Goal: Task Accomplishment & Management: Use online tool/utility

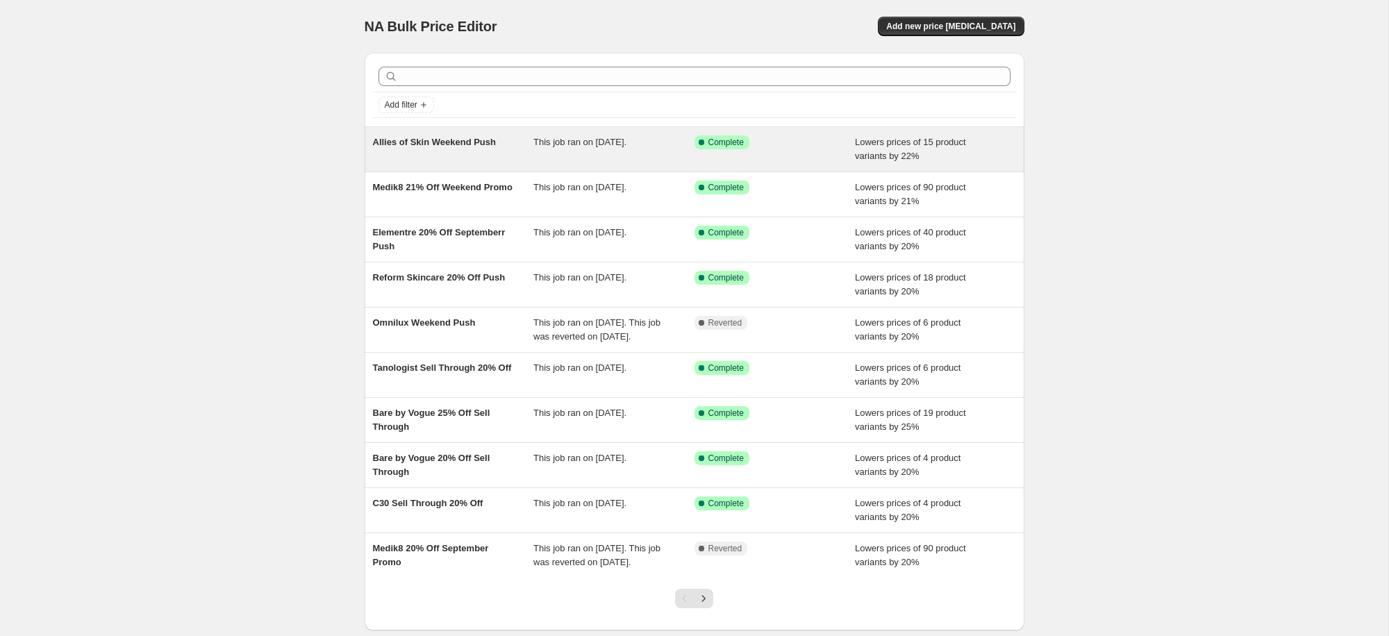
click at [437, 137] on span "Allies of Skin Weekend Push" at bounding box center [434, 142] width 123 height 10
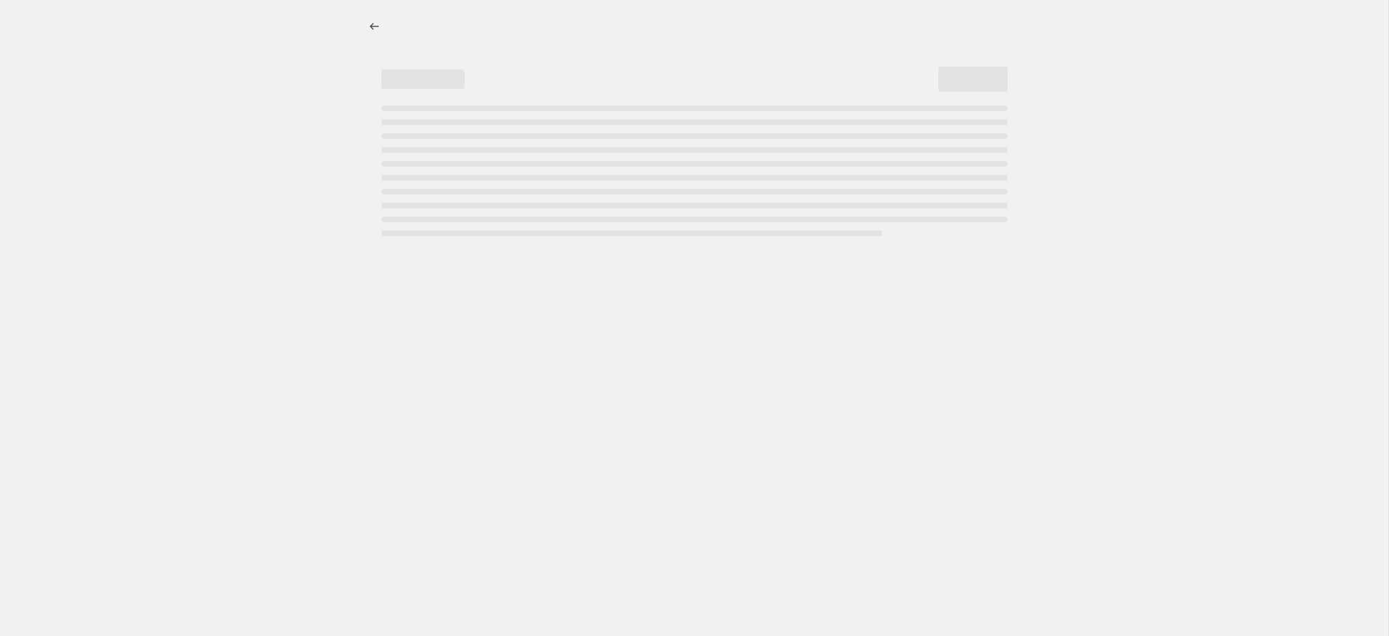
select select "percentage"
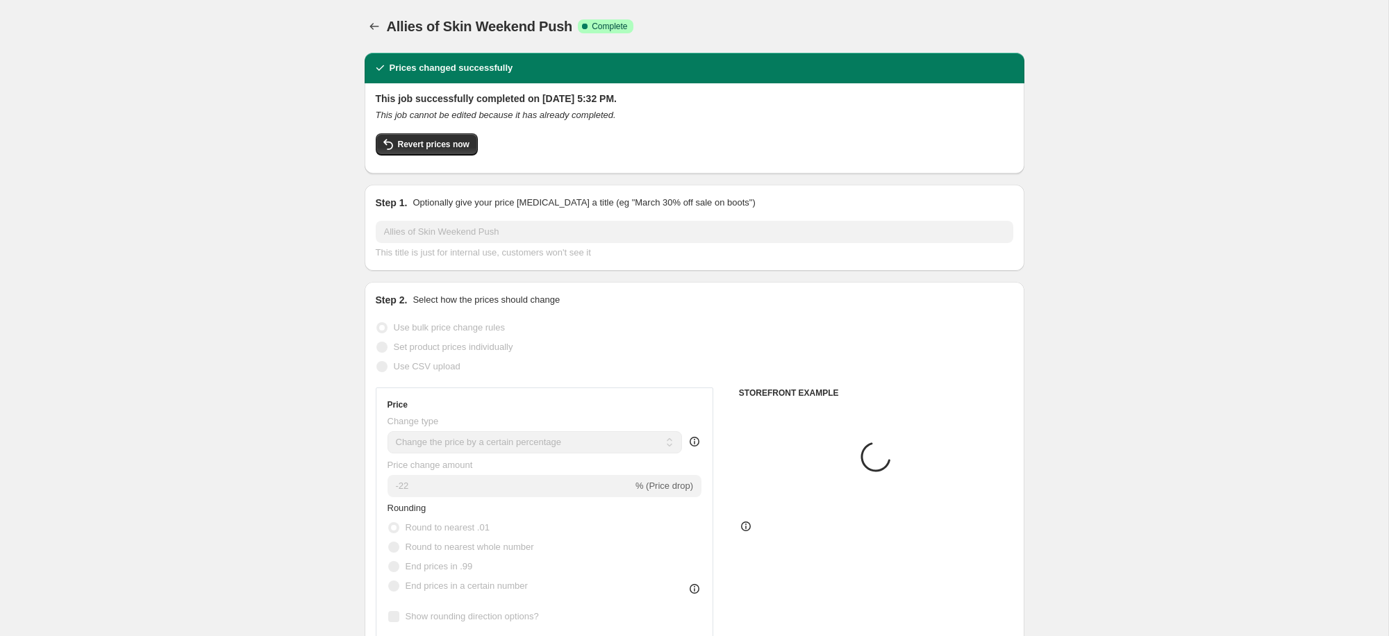
select select "collection"
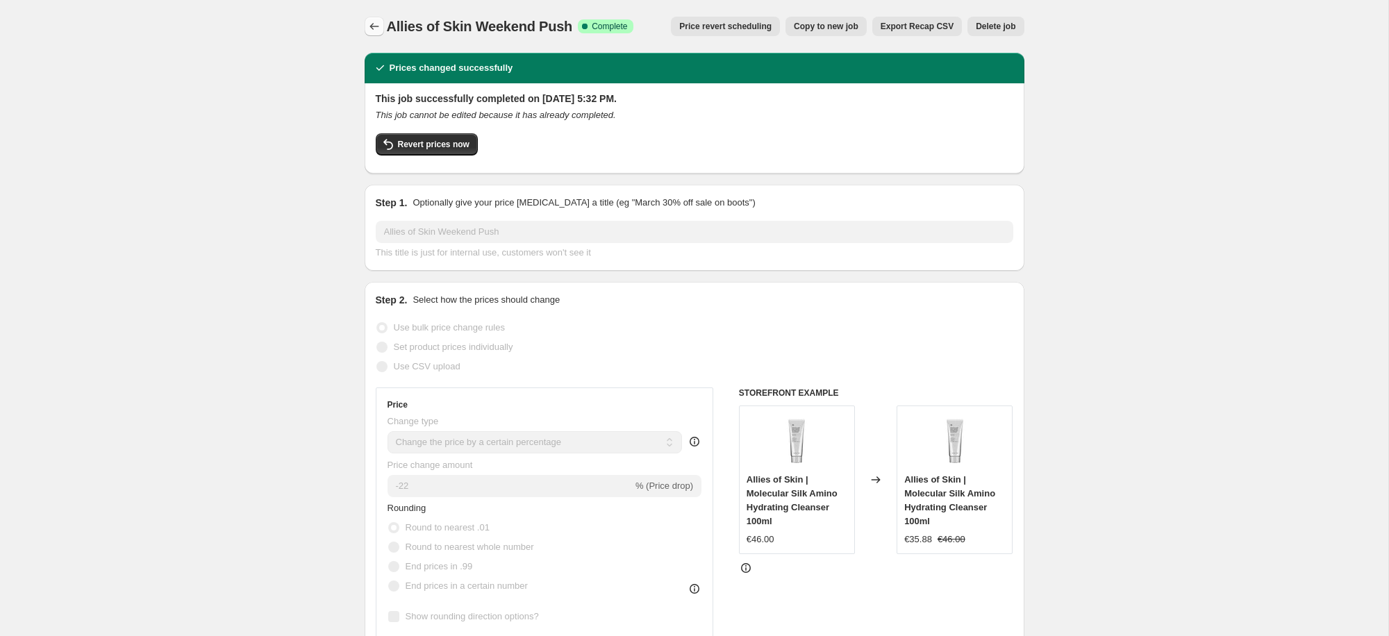
click at [370, 28] on icon "Price change jobs" at bounding box center [374, 26] width 14 height 14
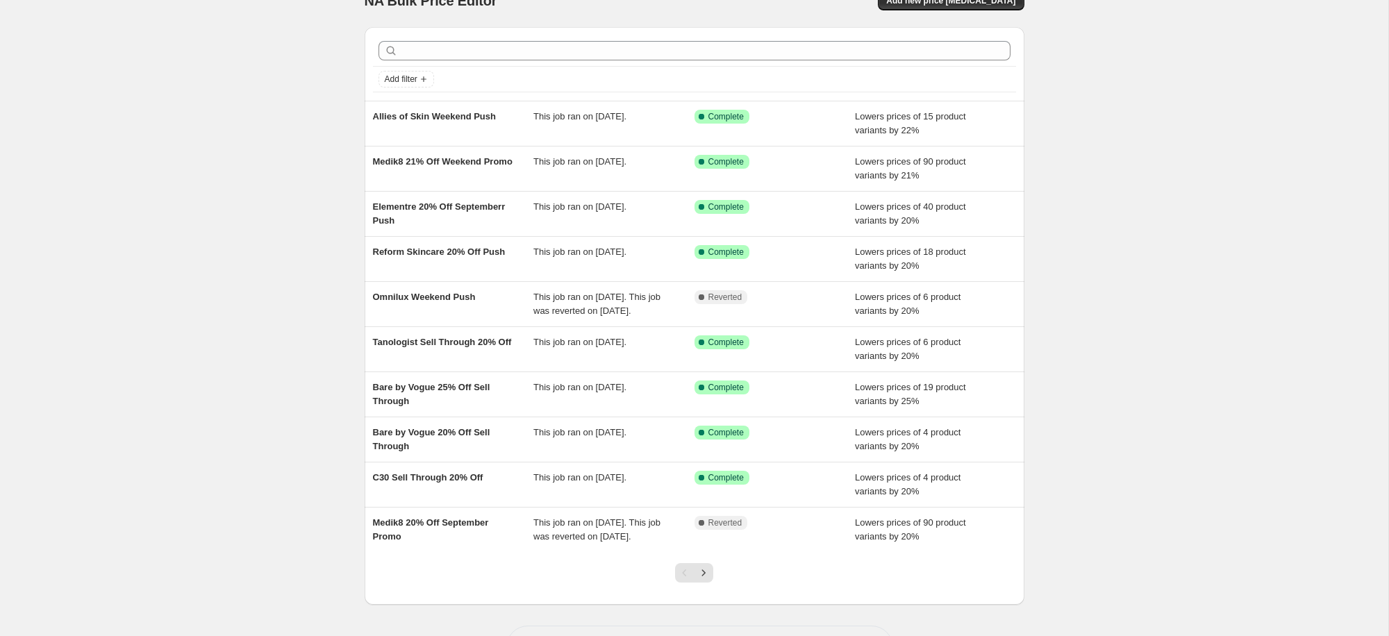
scroll to position [33, 0]
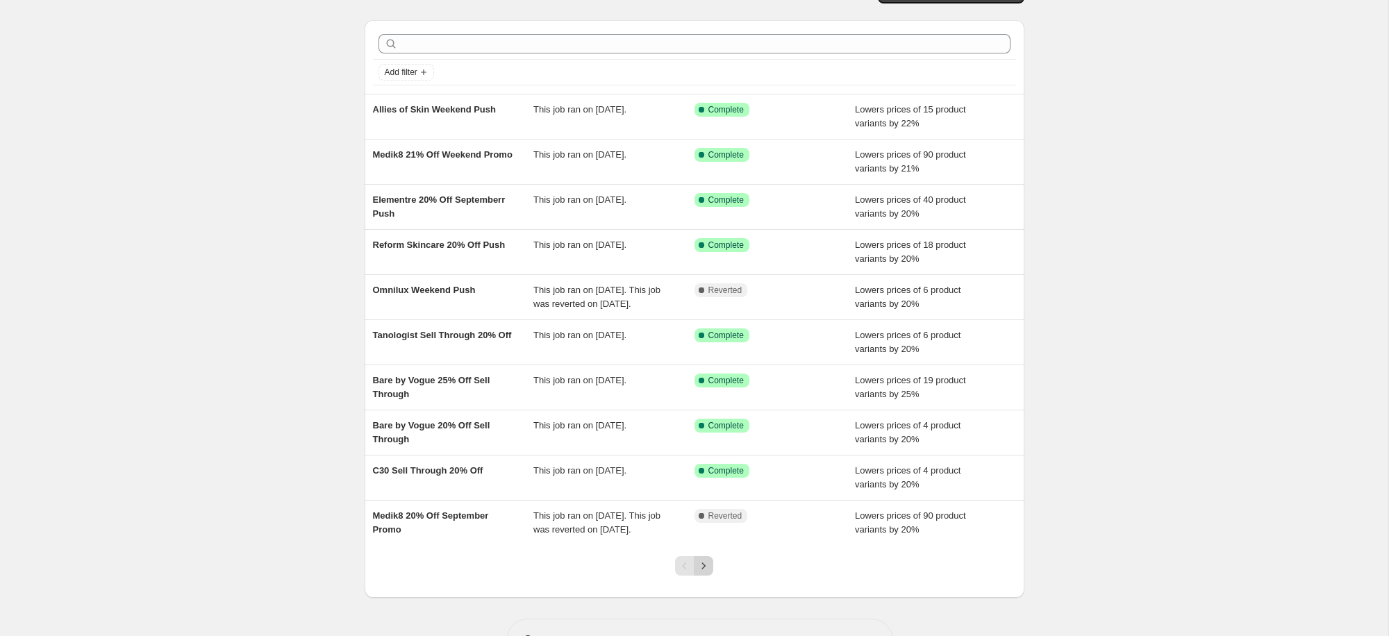
click at [711, 576] on button "Next" at bounding box center [703, 565] width 19 height 19
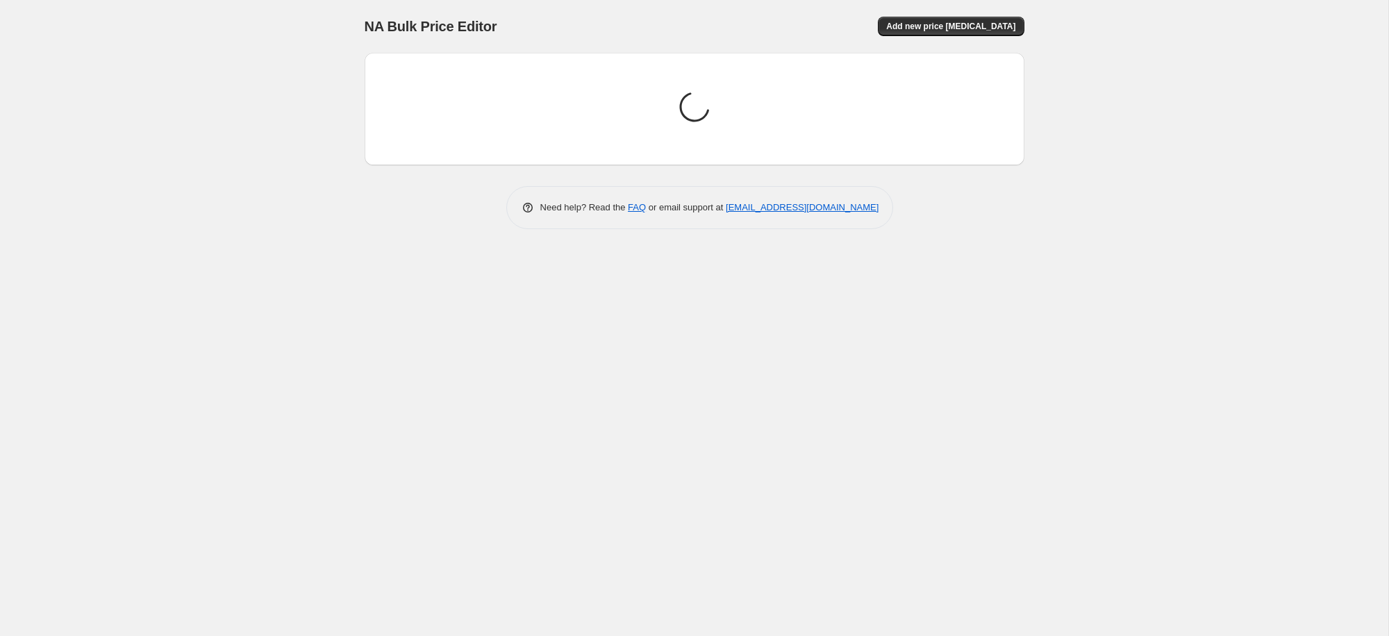
scroll to position [0, 0]
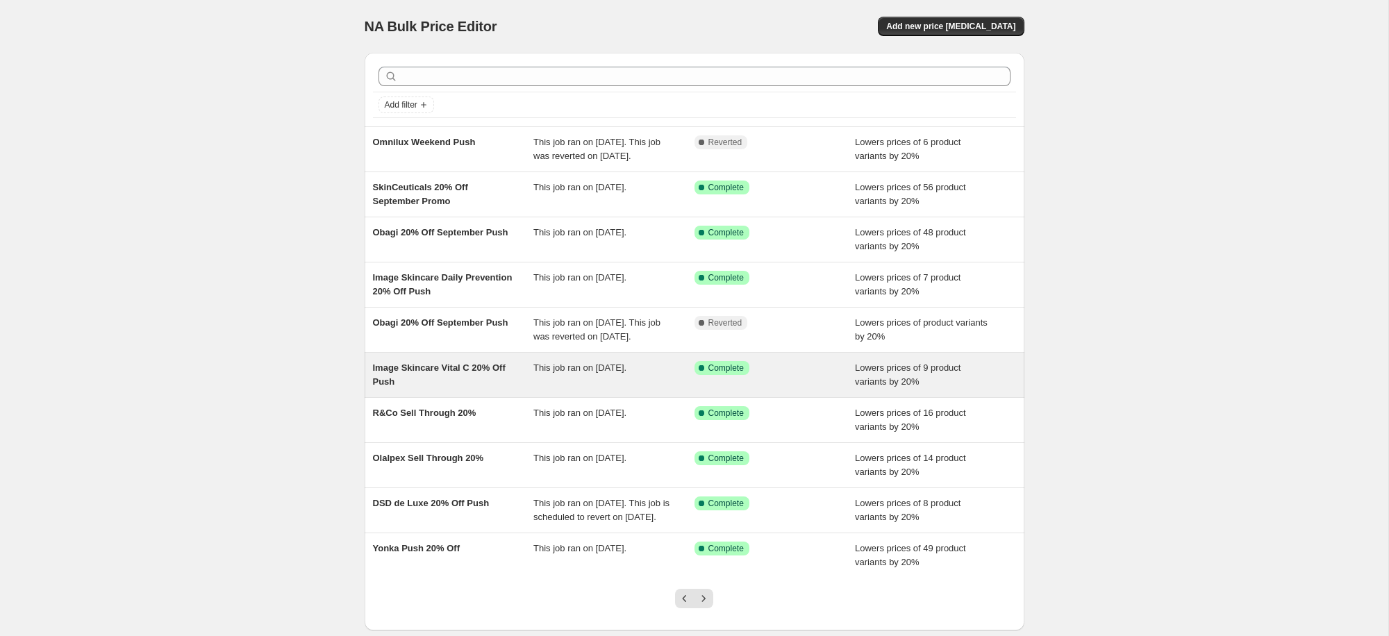
click at [415, 387] on span "Image Skincare Vital C 20% Off Push" at bounding box center [439, 375] width 133 height 24
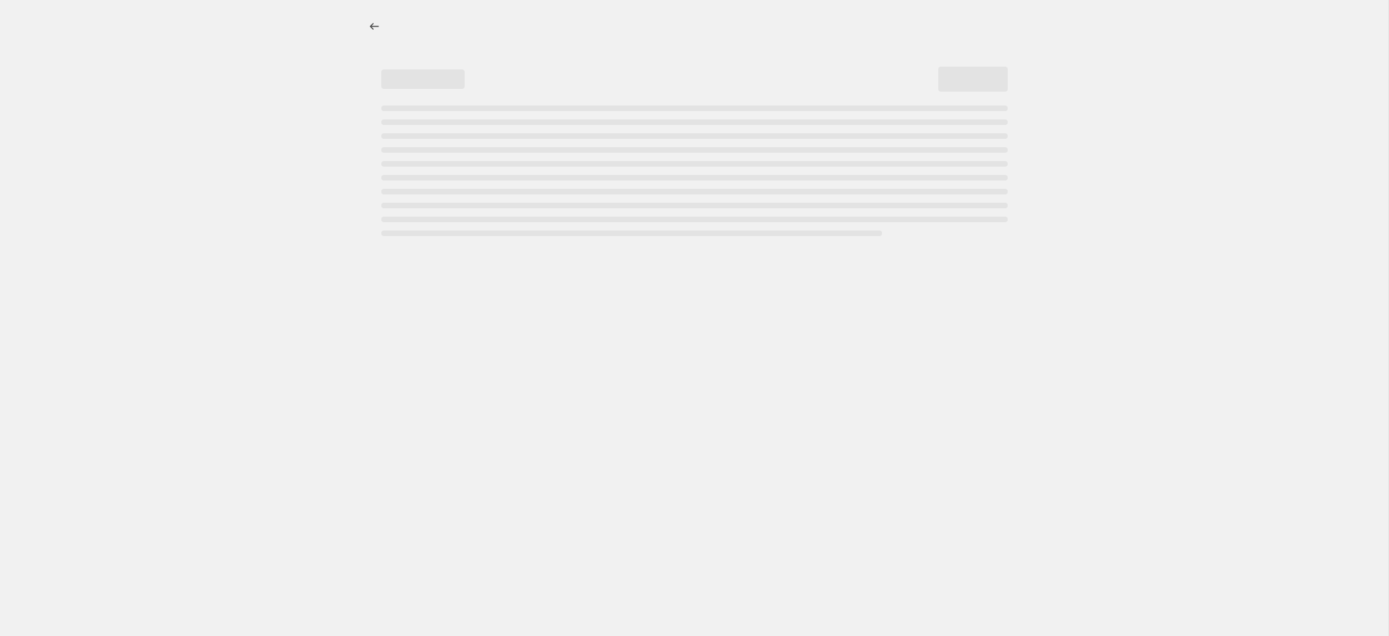
select select "percentage"
select select "collection"
select select "not_equal"
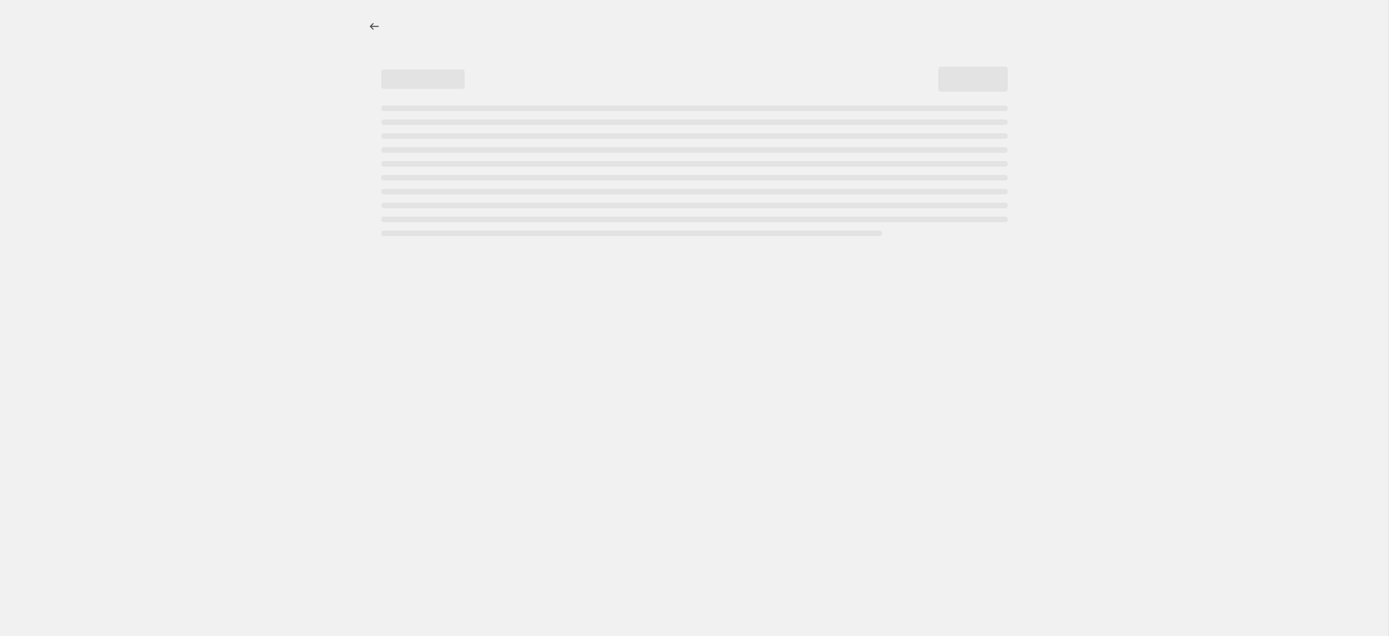
select select "not_equal"
select select "tag"
select select "not_equal"
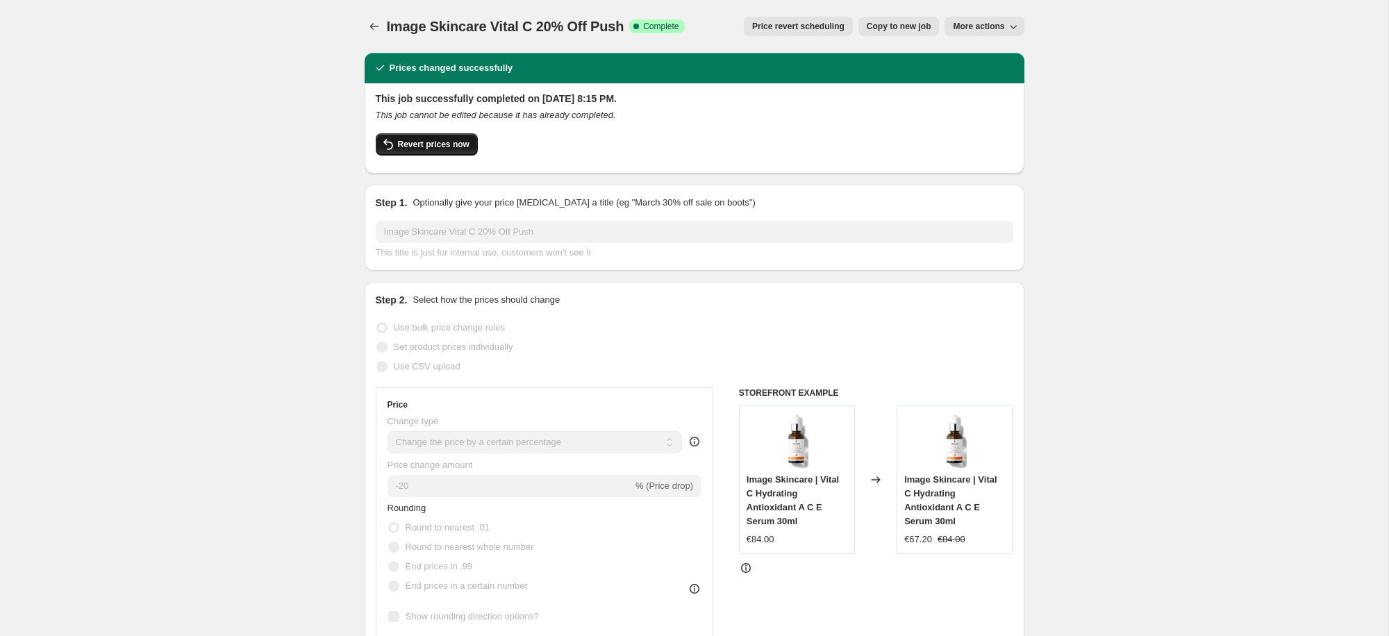
click at [429, 140] on span "Revert prices now" at bounding box center [434, 144] width 72 height 11
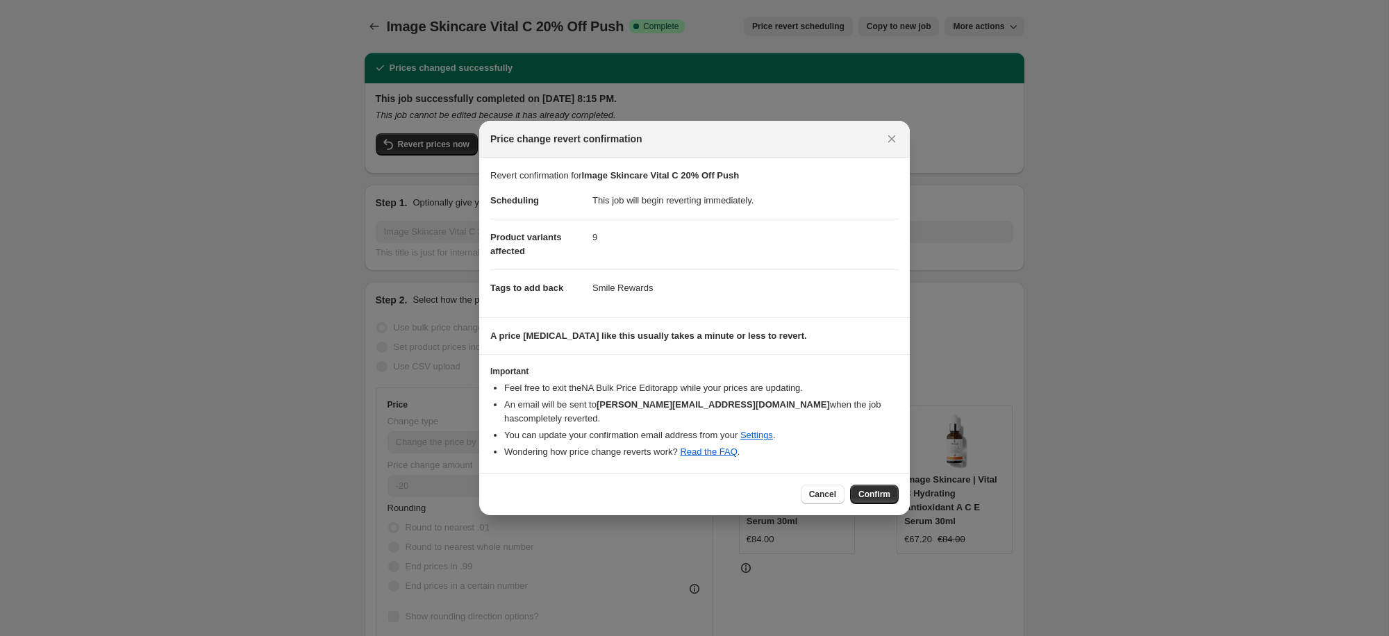
click at [869, 489] on span "Confirm" at bounding box center [875, 494] width 32 height 11
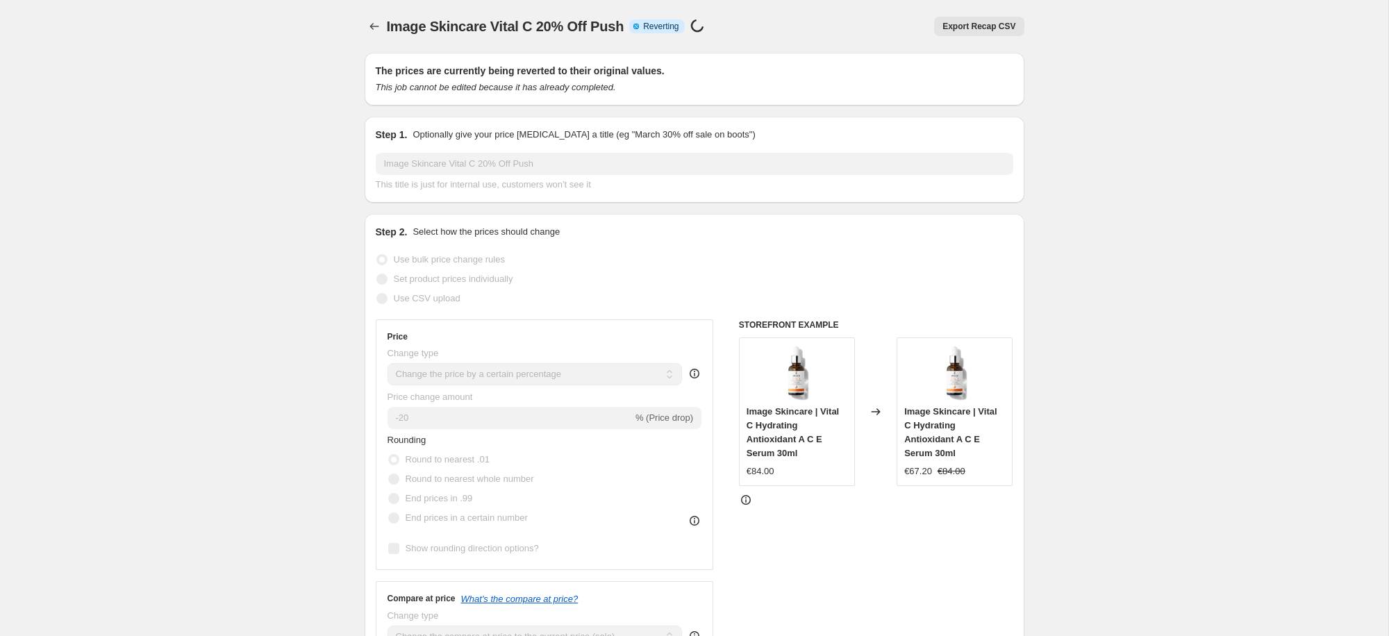
select select "percentage"
select select "collection"
select select "not_equal"
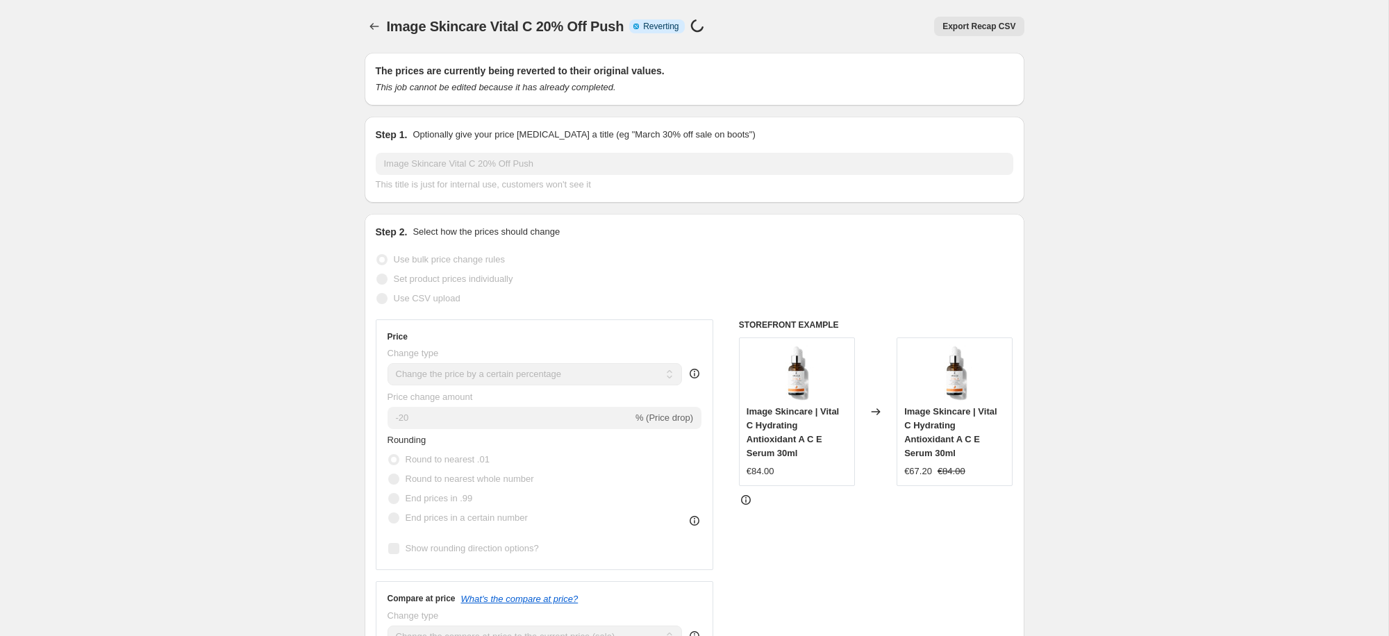
select select "not_equal"
select select "tag"
select select "not_equal"
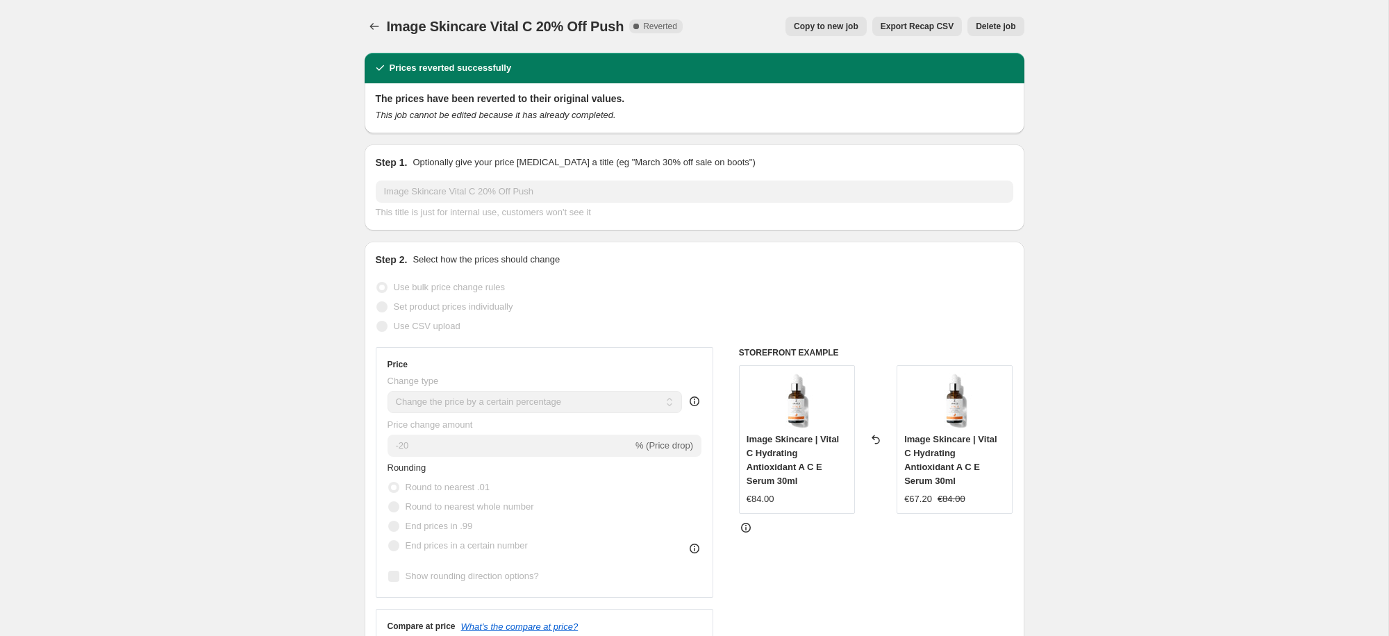
select select "percentage"
select select "collection"
select select "not_equal"
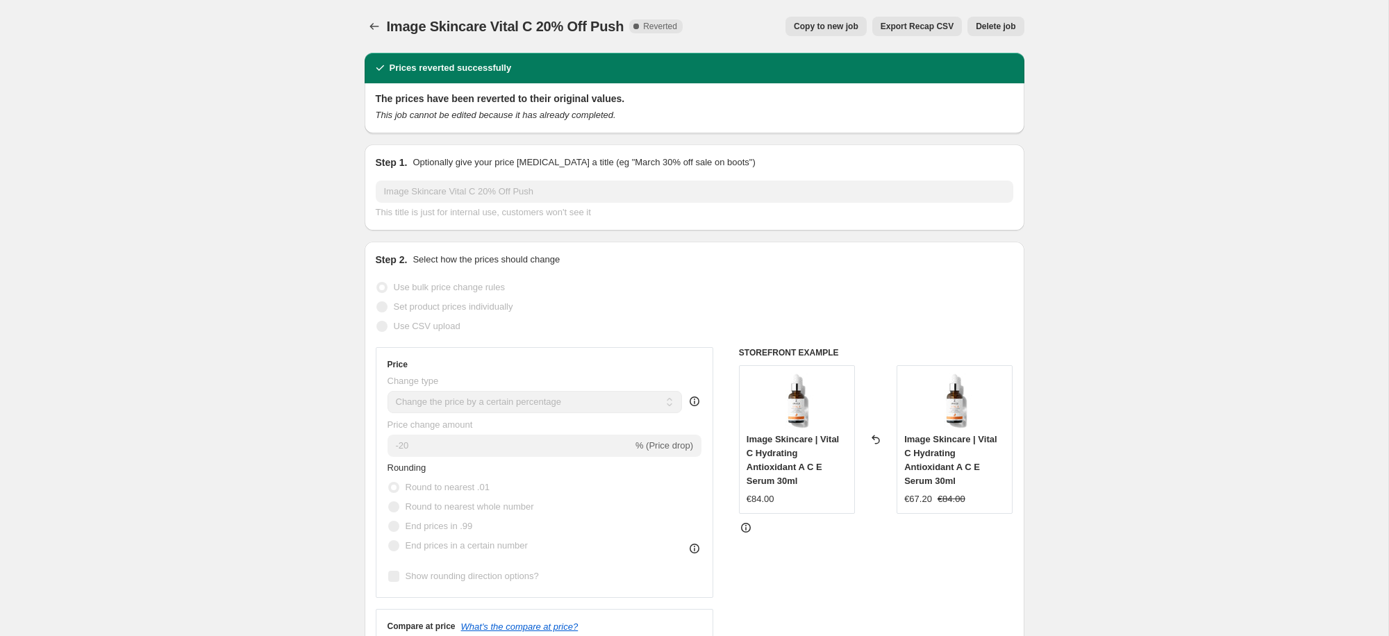
select select "not_equal"
select select "tag"
select select "not_equal"
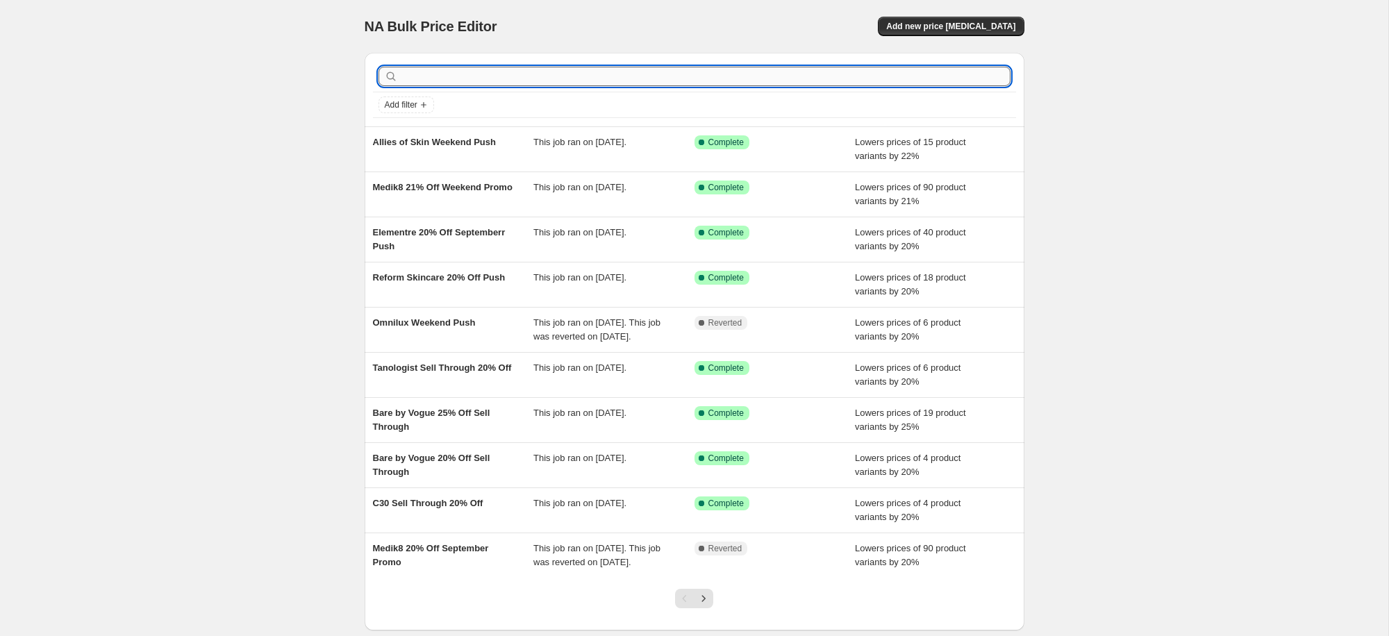
click at [589, 78] on input "text" at bounding box center [706, 76] width 610 height 19
type input "image skincare"
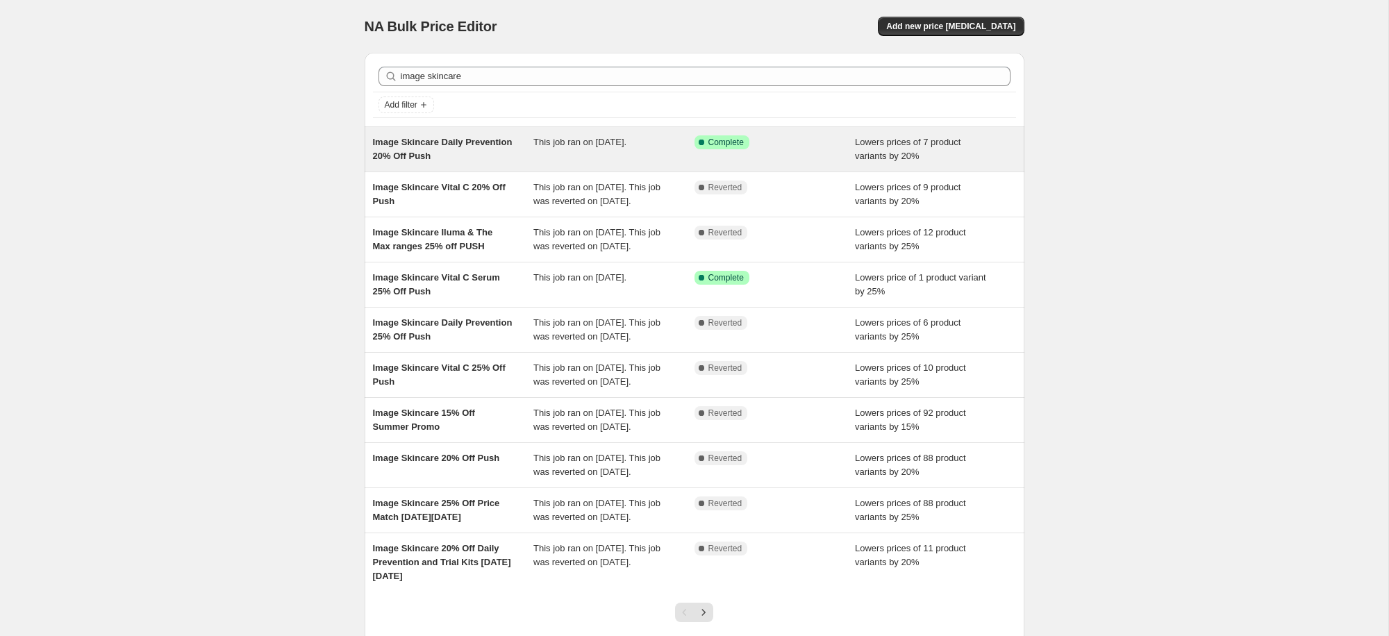
click at [452, 160] on span "Image Skincare Daily Prevention 20% Off Push" at bounding box center [443, 149] width 140 height 24
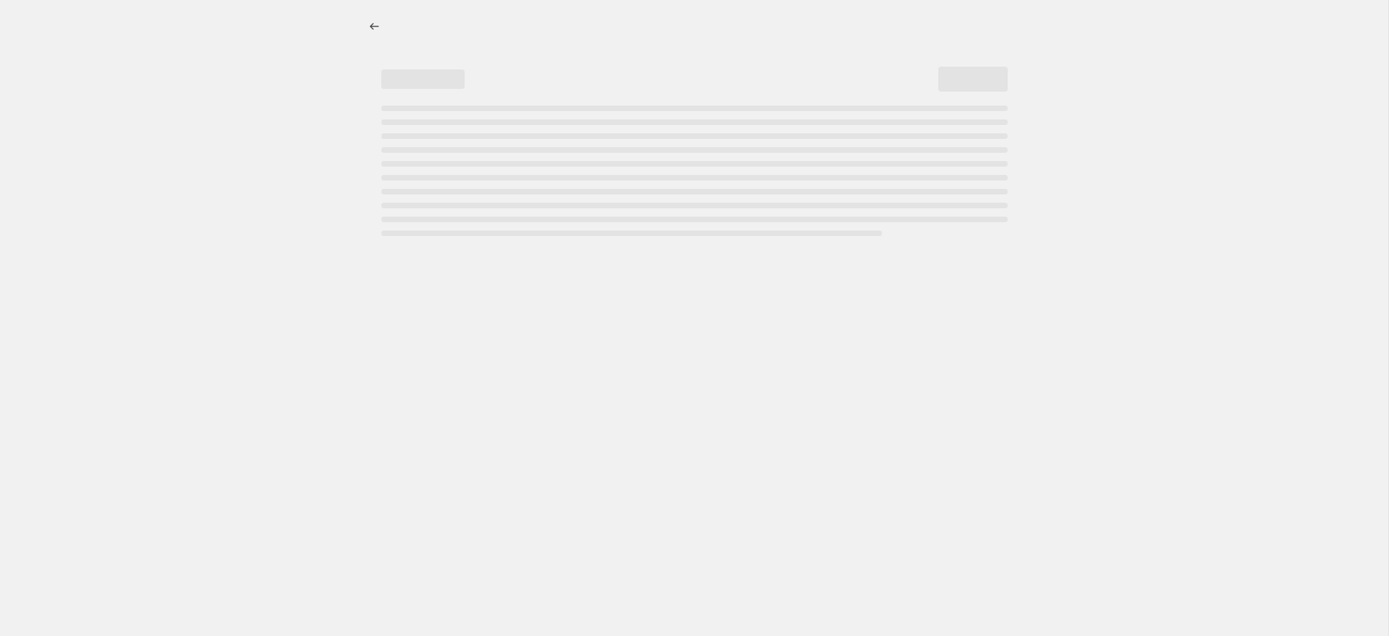
select select "percentage"
select select "collection"
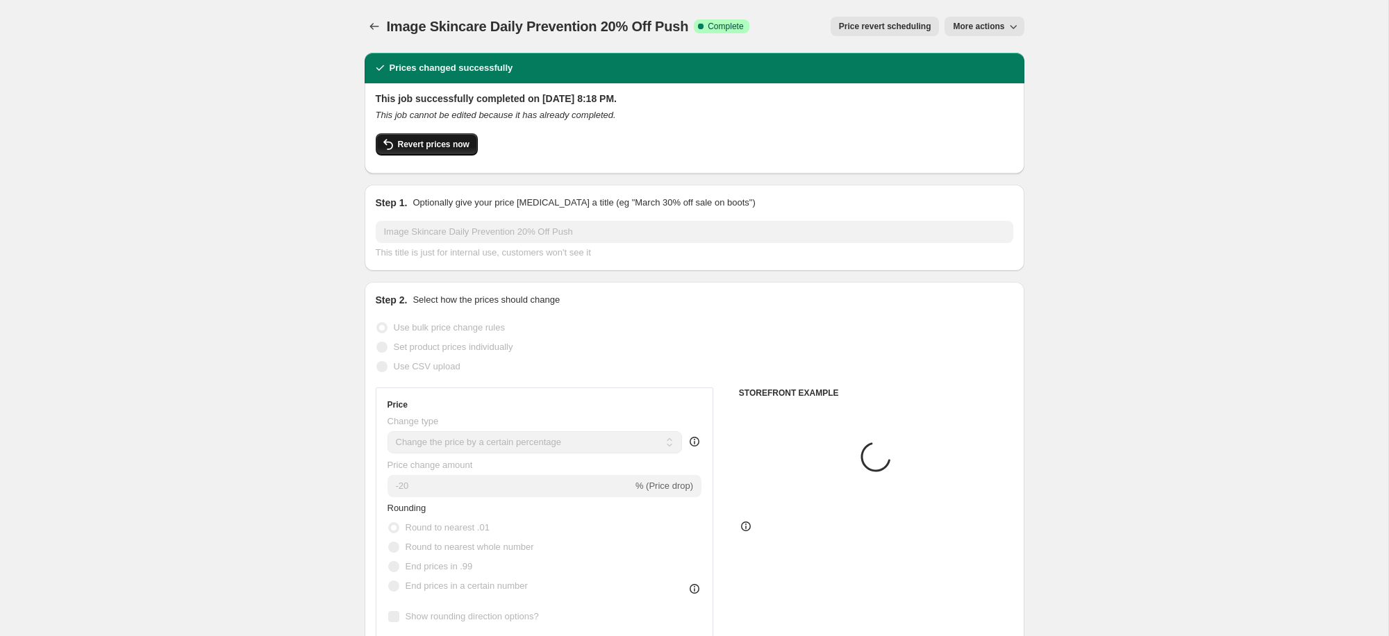
click at [452, 154] on button "Revert prices now" at bounding box center [427, 144] width 102 height 22
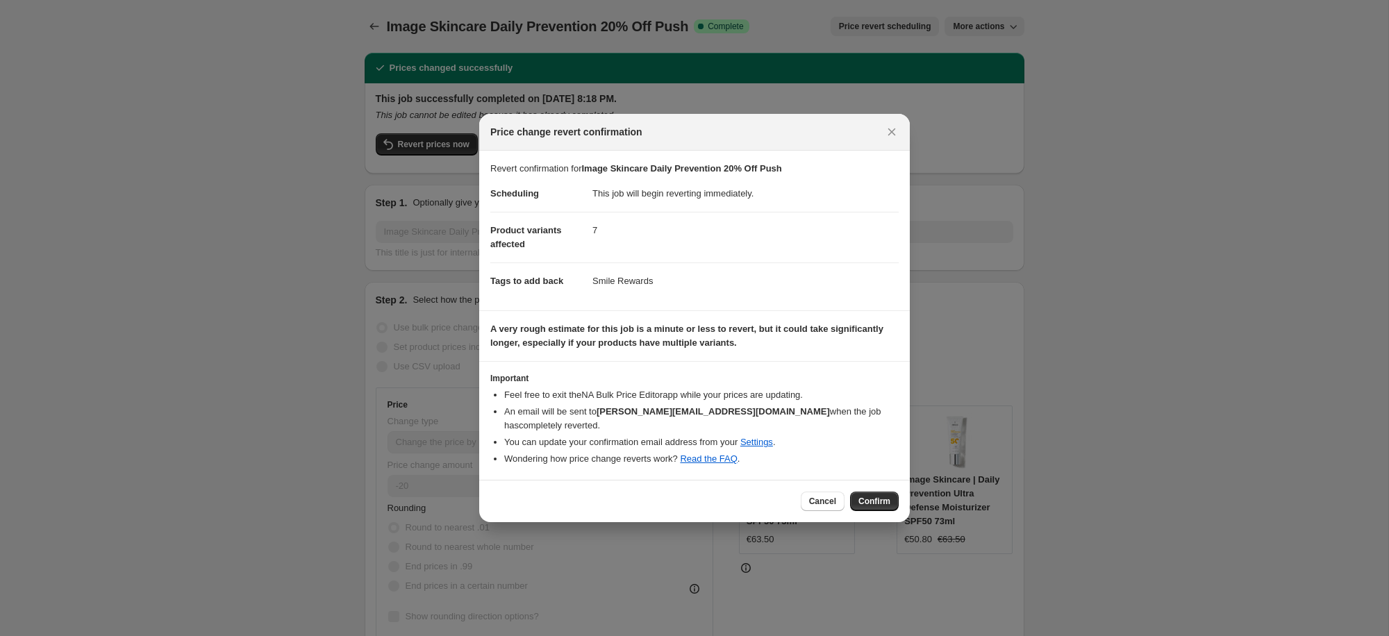
click at [881, 496] on span "Confirm" at bounding box center [875, 501] width 32 height 11
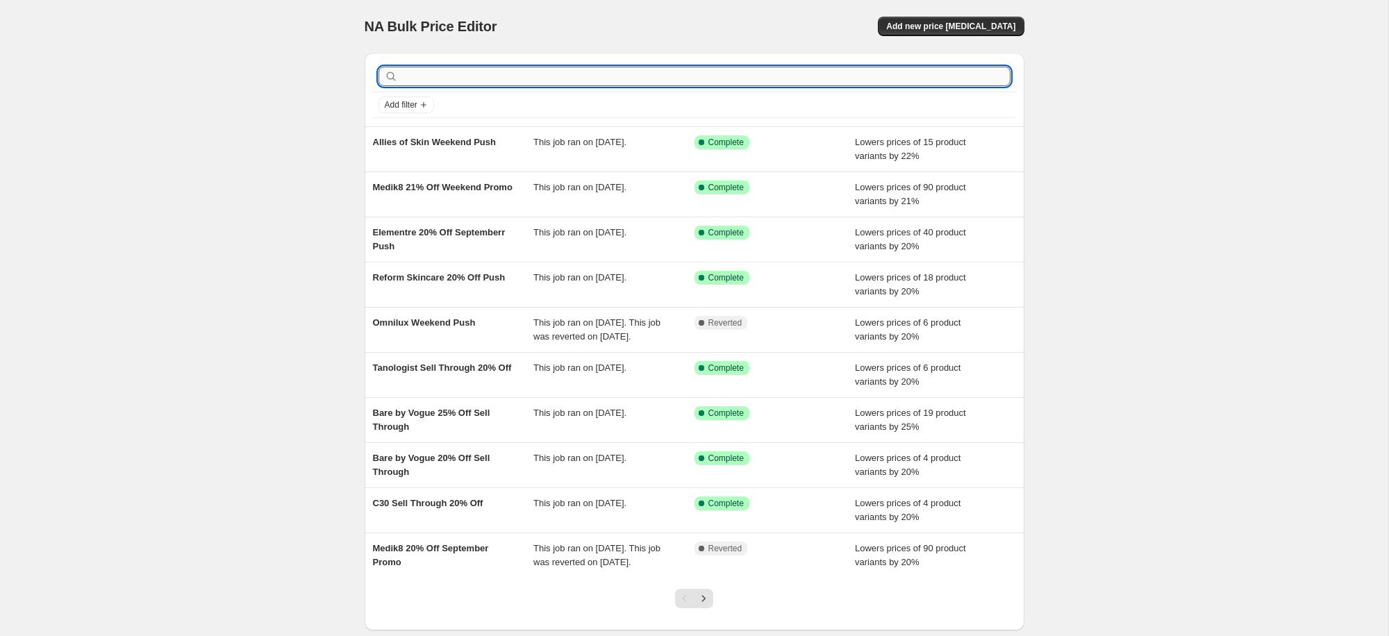
click at [547, 72] on input "text" at bounding box center [706, 76] width 610 height 19
type input "image skincare"
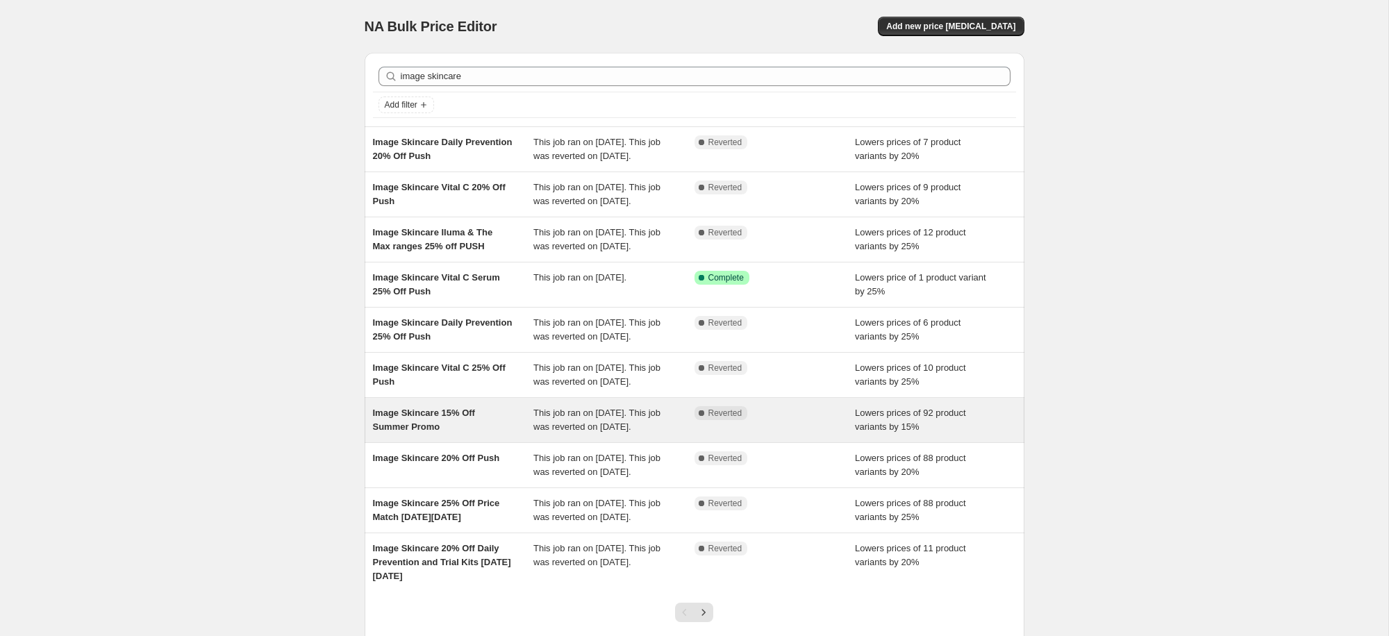
click at [415, 434] on div "Image Skincare 15% Off Summer Promo" at bounding box center [453, 420] width 161 height 28
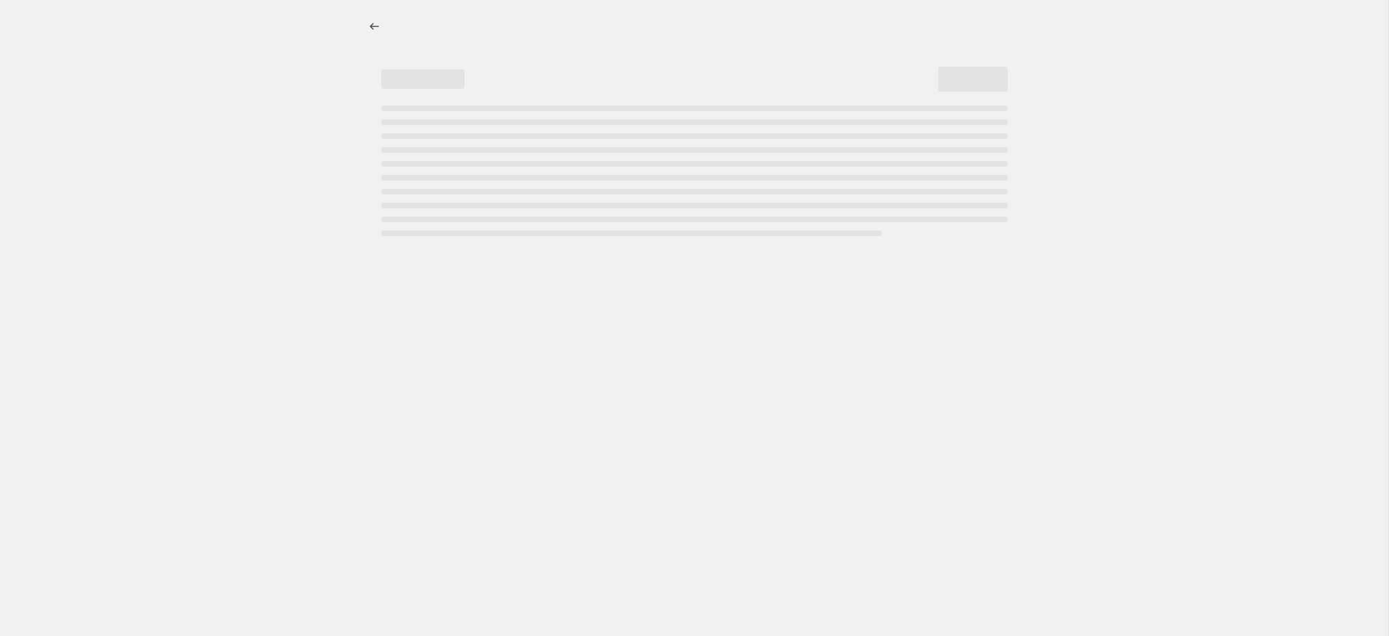
select select "percentage"
select select "collection"
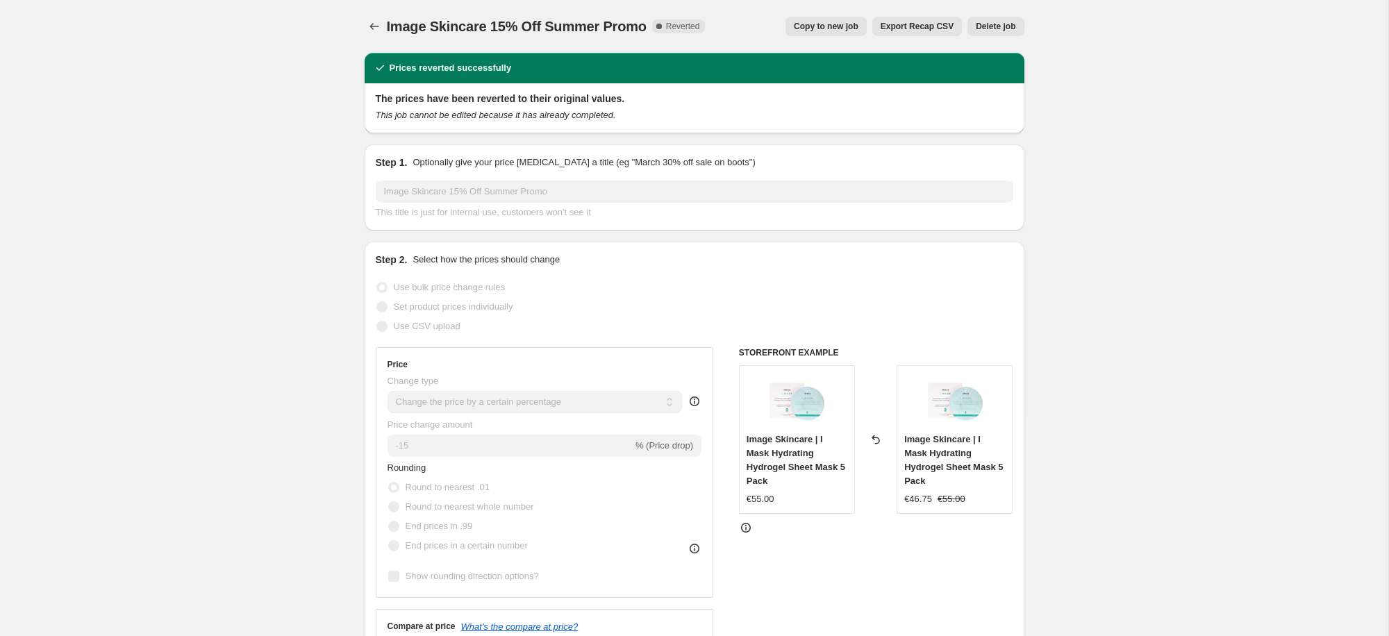
click at [852, 26] on span "Copy to new job" at bounding box center [826, 26] width 65 height 11
select select "percentage"
select select "collection"
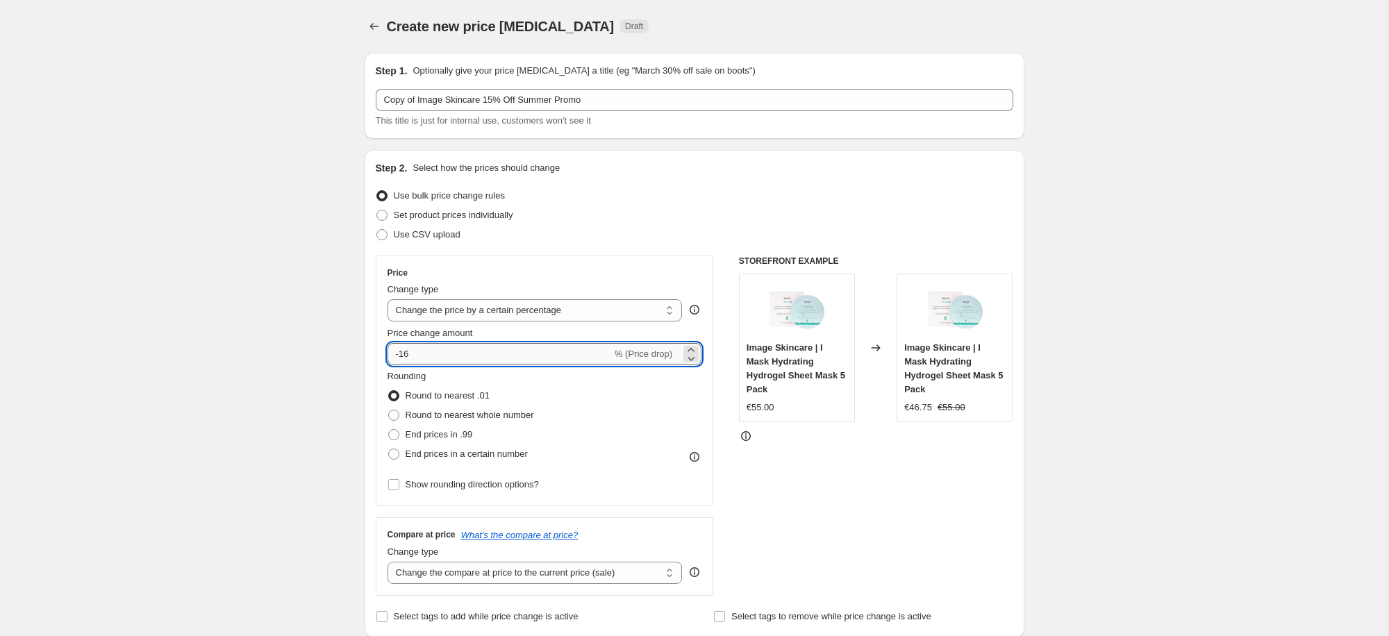
click at [474, 358] on input "-16" at bounding box center [500, 354] width 224 height 22
type input "-1"
type input "-20"
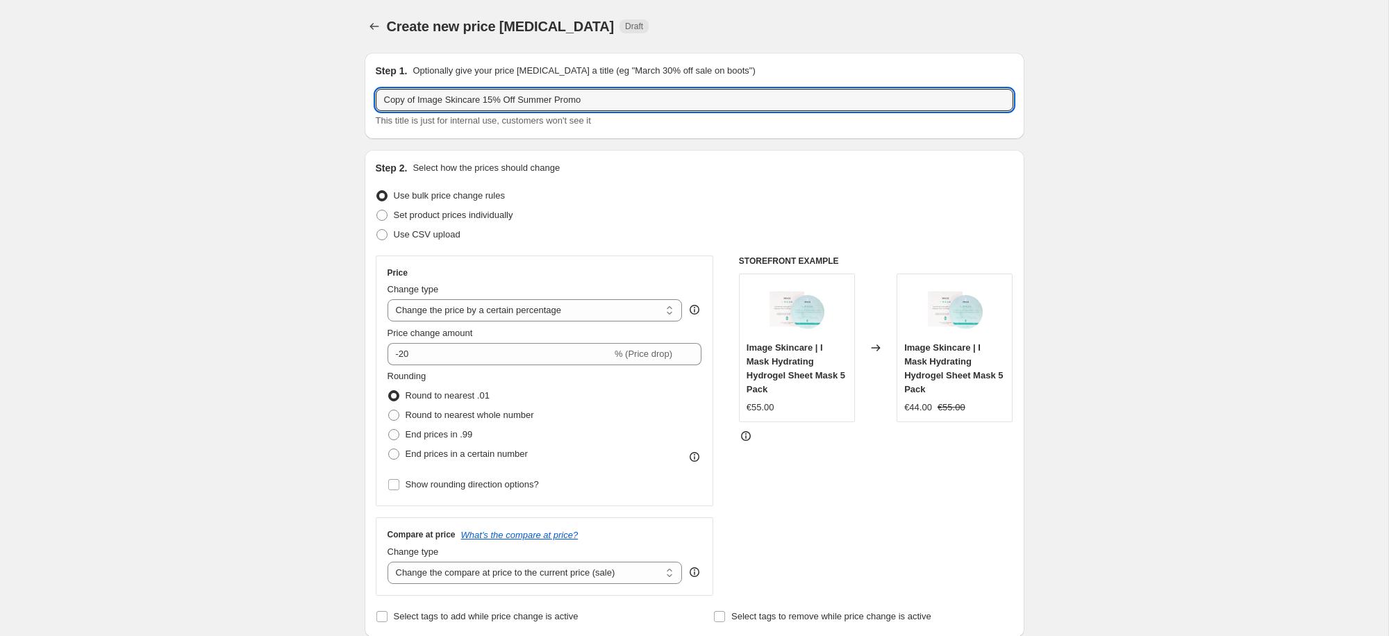
drag, startPoint x: 420, startPoint y: 98, endPoint x: 290, endPoint y: 96, distance: 129.9
drag, startPoint x: 452, startPoint y: 102, endPoint x: 635, endPoint y: 111, distance: 182.9
click at [635, 111] on div "Image Skincare 15% Off Summer Promo This title is just for internal use, custom…" at bounding box center [695, 108] width 638 height 39
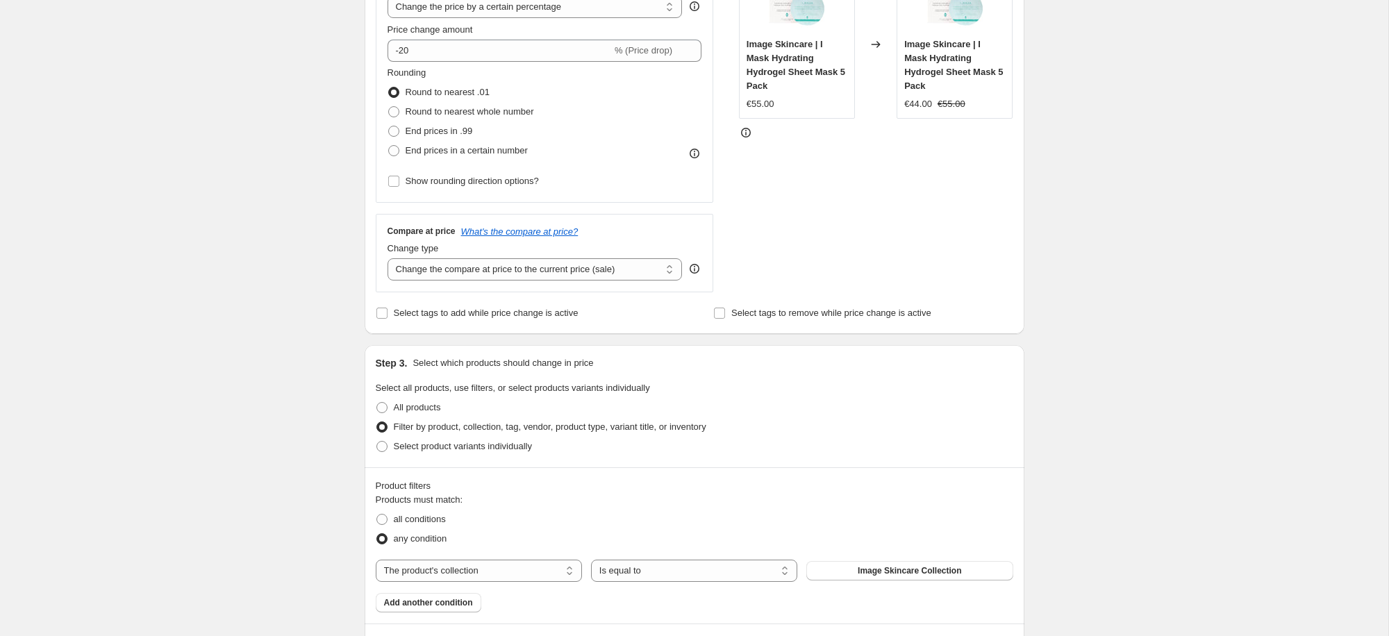
scroll to position [321, 0]
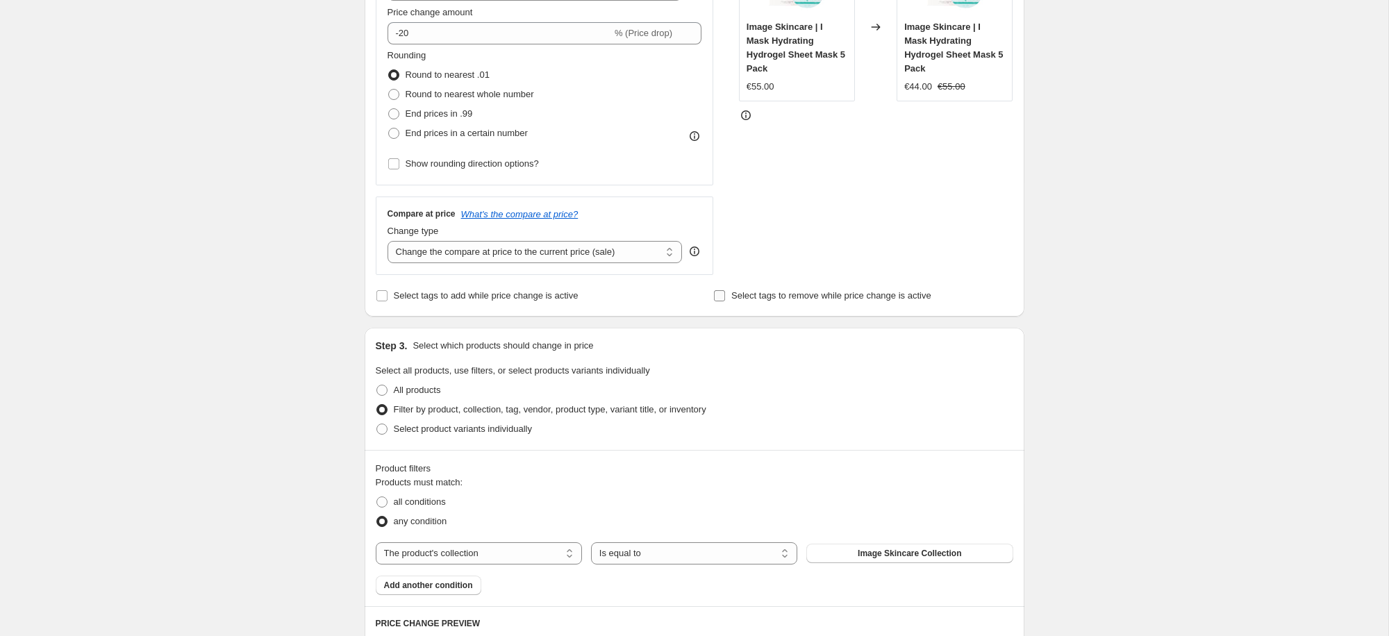
type input "Image Skincare 20% Off September Promo"
click at [727, 288] on label "Select tags to remove while price change is active" at bounding box center [822, 295] width 218 height 19
click at [725, 290] on input "Select tags to remove while price change is active" at bounding box center [719, 295] width 11 height 11
checkbox input "true"
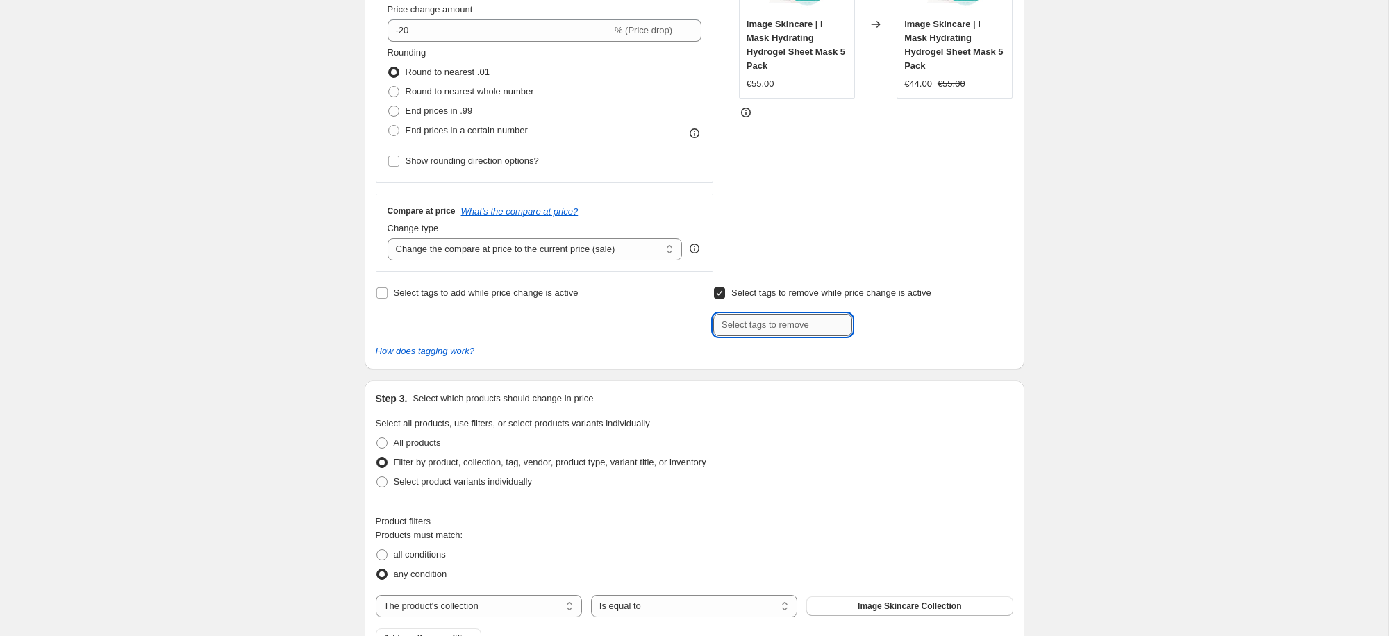
click at [753, 332] on input "text" at bounding box center [782, 325] width 139 height 22
type input "Smile Rewards"
click at [898, 306] on div "Select tags to remove while price change is active Submit Smile Rewards Add Smi…" at bounding box center [862, 309] width 299 height 53
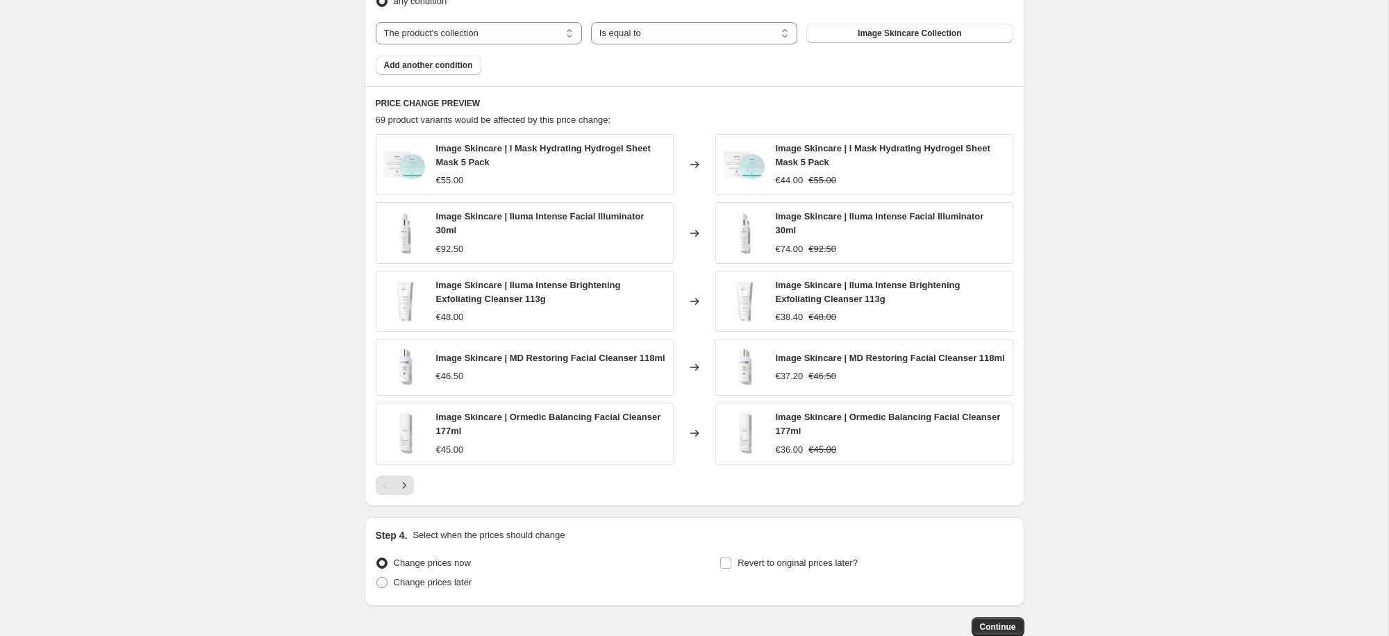
scroll to position [898, 0]
click at [407, 491] on icon "Next" at bounding box center [404, 484] width 14 height 14
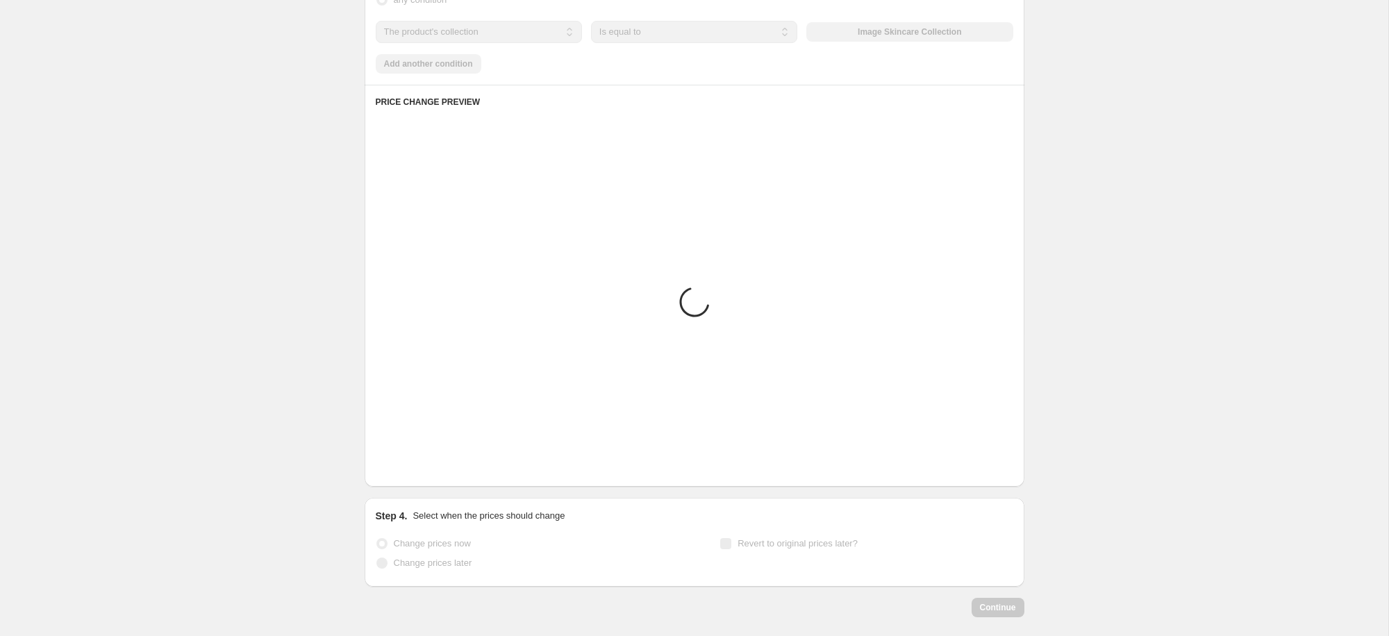
scroll to position [897, 0]
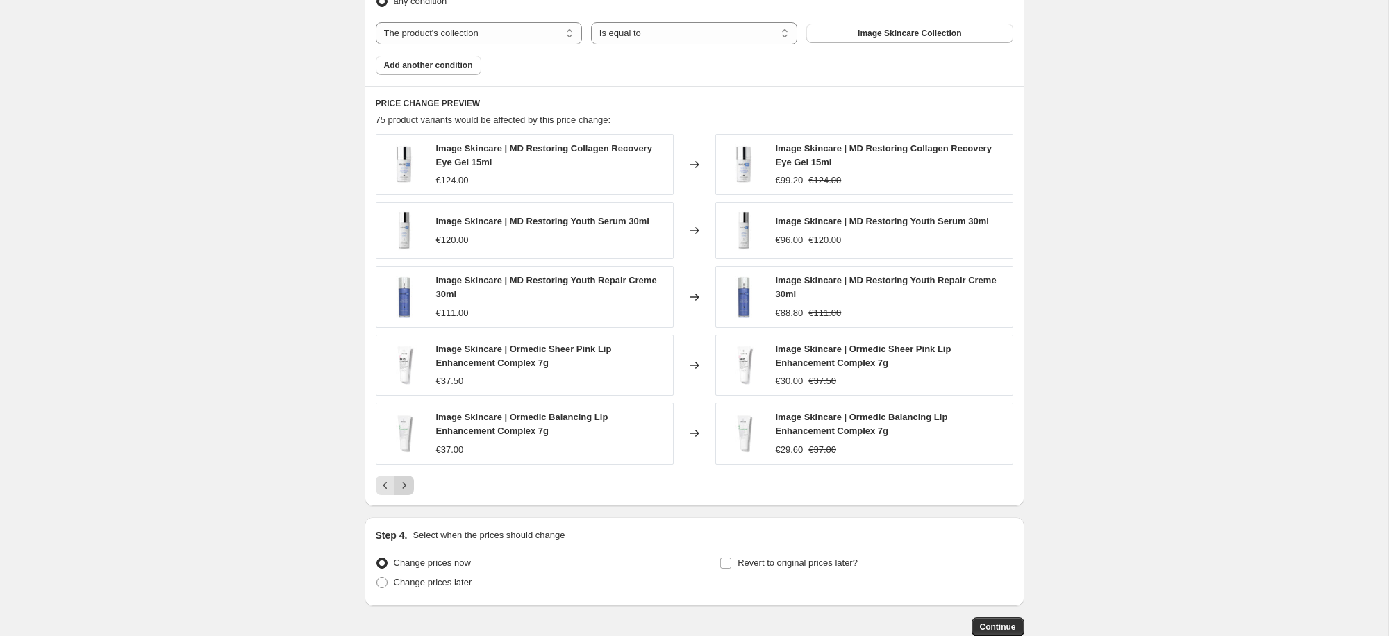
click at [406, 480] on icon "Next" at bounding box center [404, 486] width 14 height 14
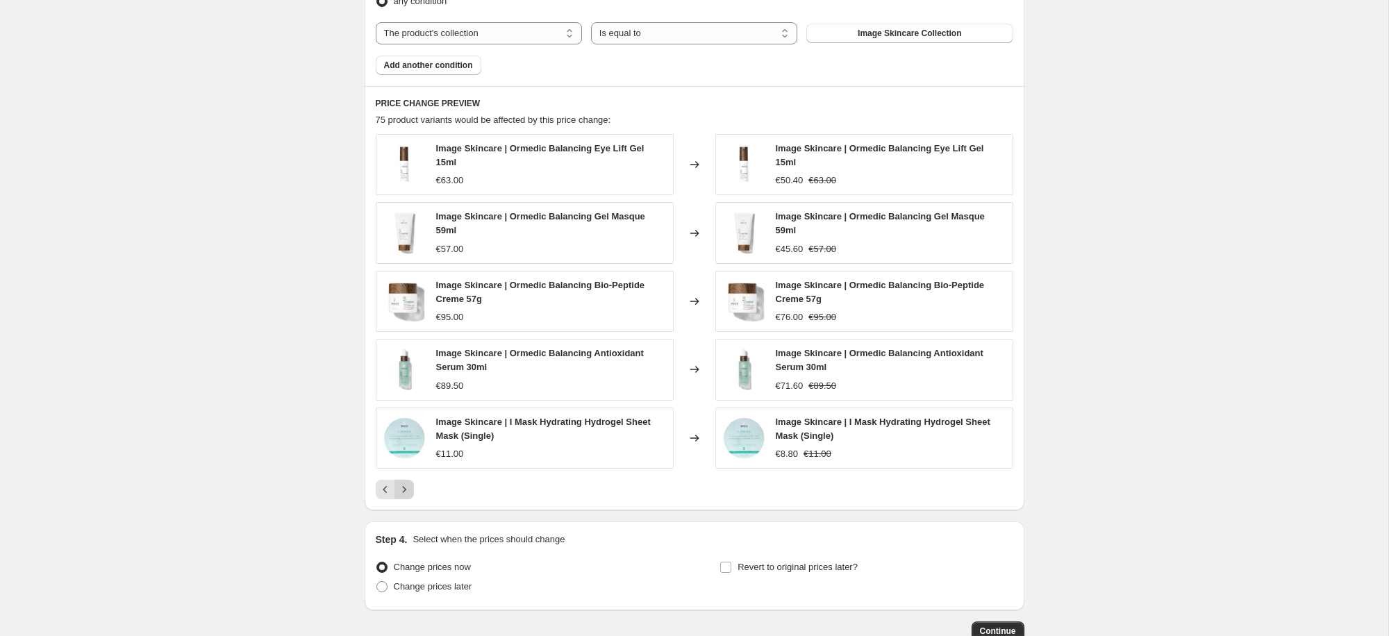
click at [409, 499] on button "Next" at bounding box center [404, 489] width 19 height 19
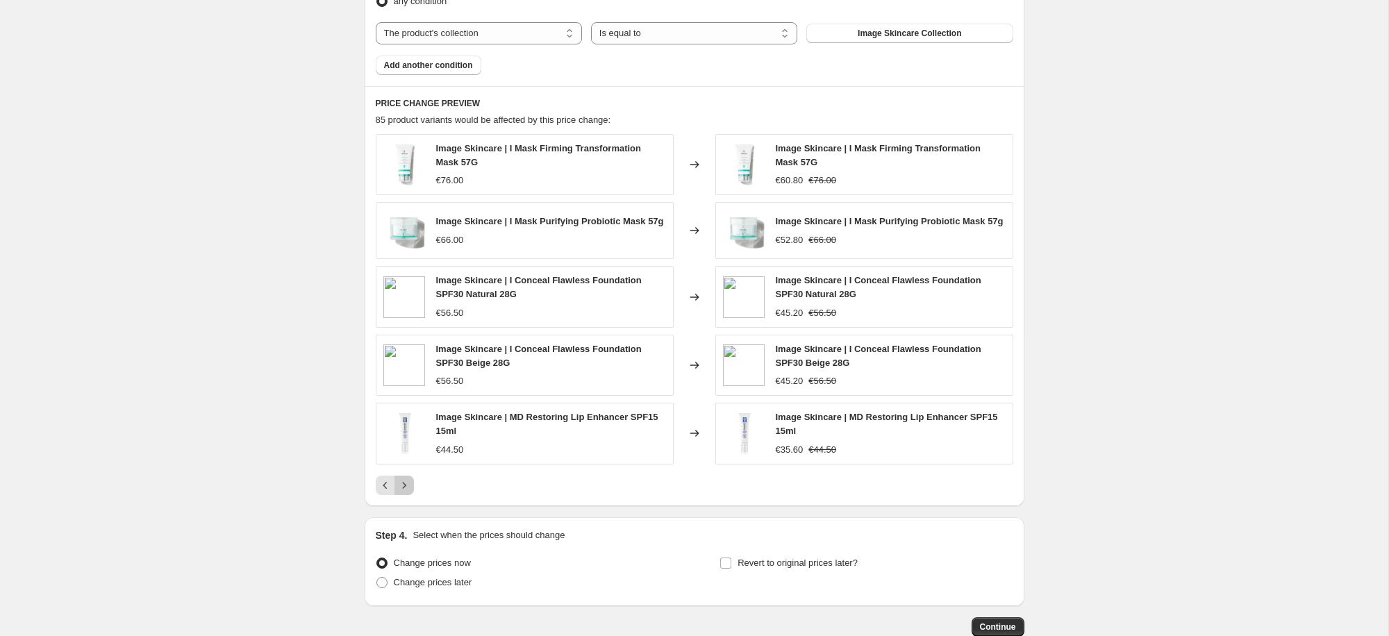
scroll to position [893, 0]
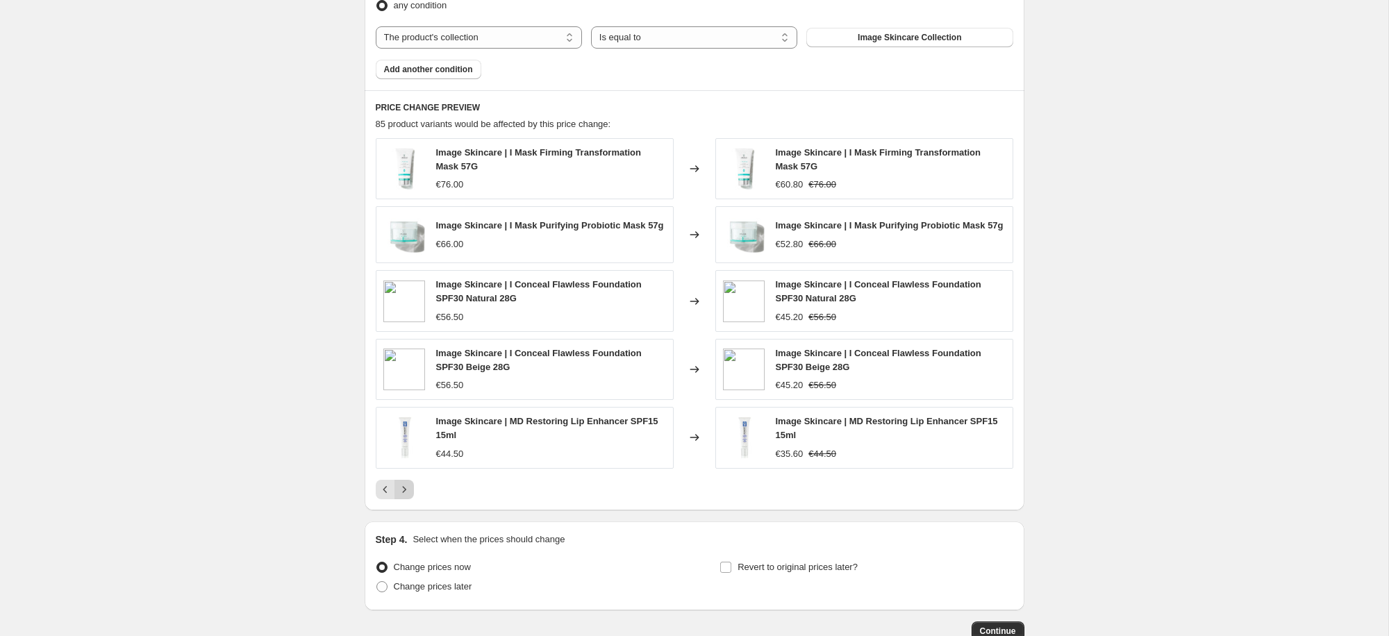
click at [396, 489] on button "Next" at bounding box center [404, 489] width 19 height 19
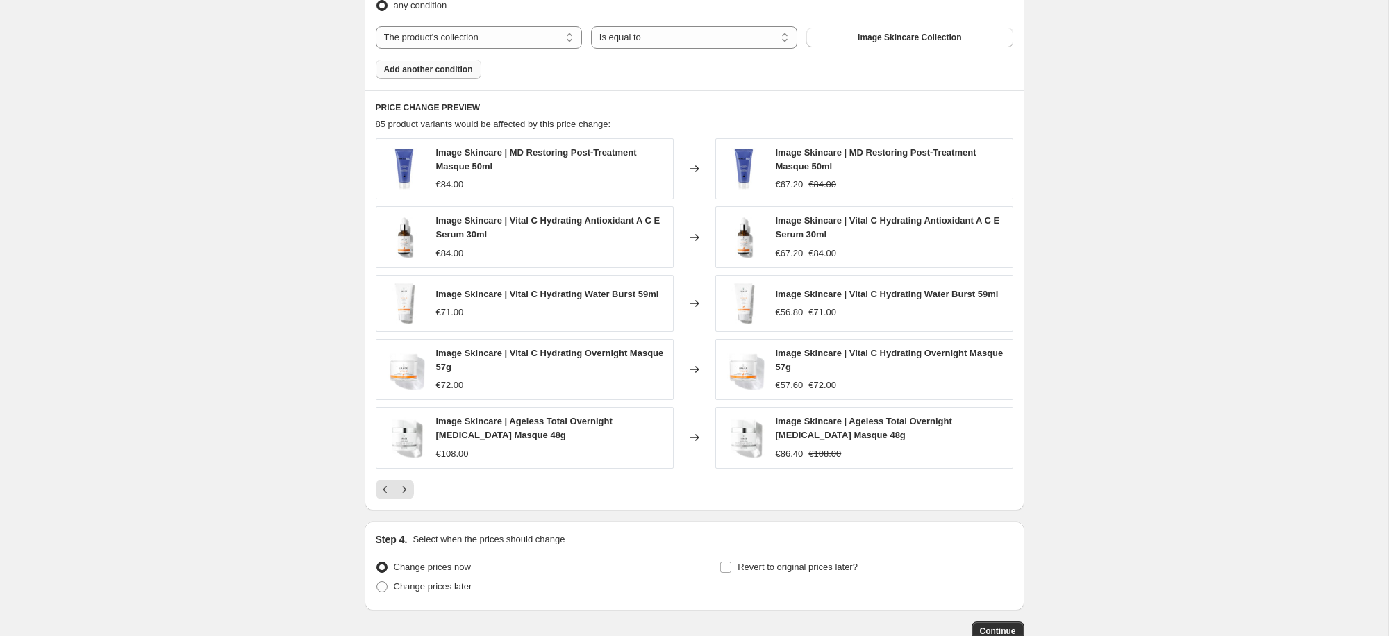
click at [451, 74] on span "Add another condition" at bounding box center [428, 69] width 89 height 11
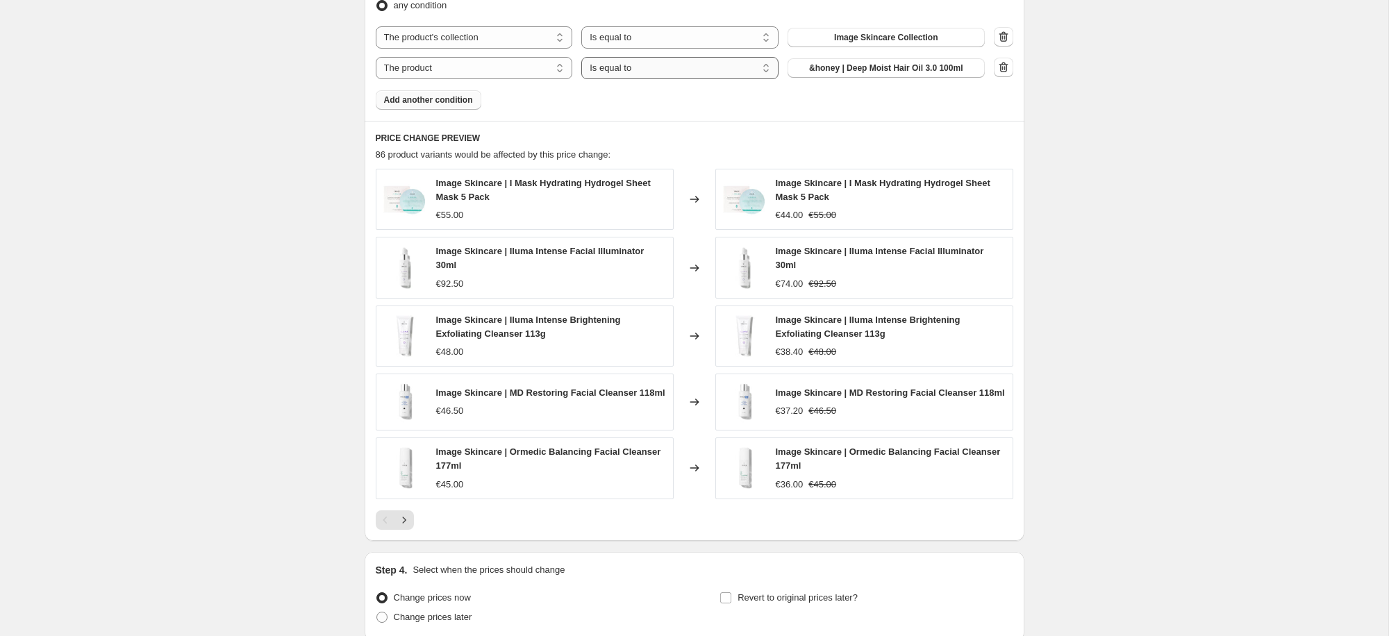
click at [626, 70] on select "Is equal to Is not equal to" at bounding box center [679, 68] width 197 height 22
select select "not_equal"
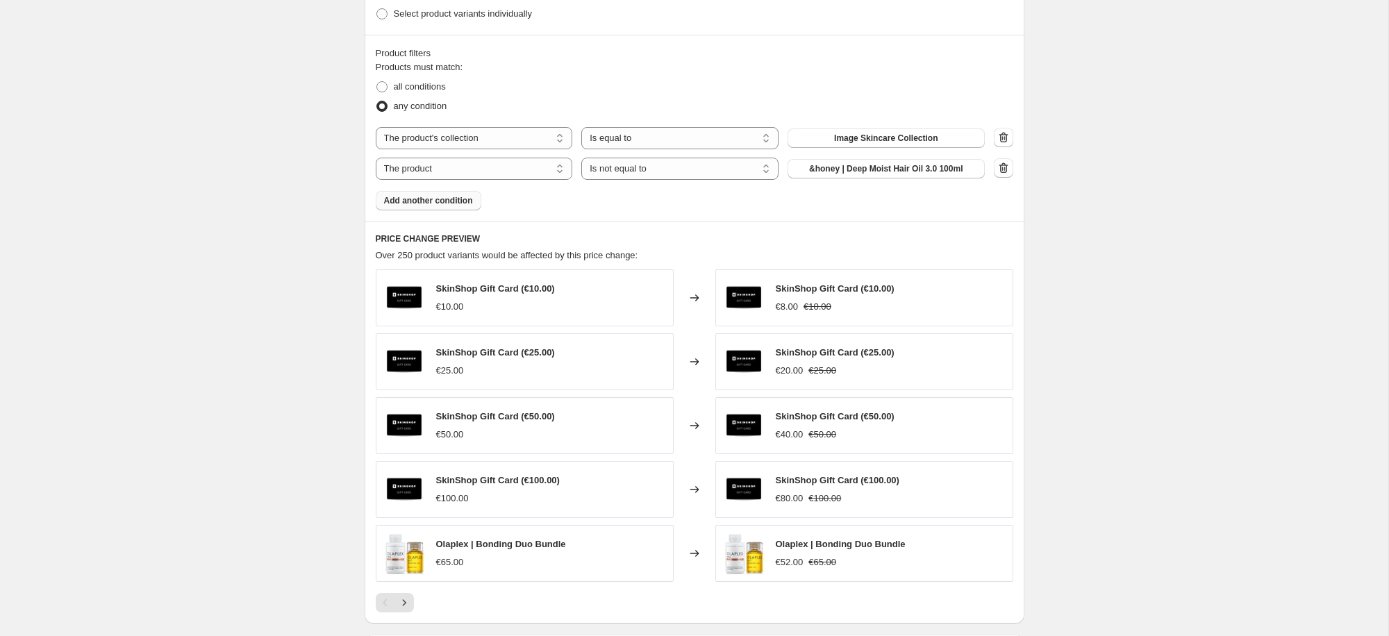
scroll to position [791, 0]
click at [386, 86] on span at bounding box center [381, 87] width 11 height 11
click at [377, 83] on input "all conditions" at bounding box center [376, 82] width 1 height 1
radio input "true"
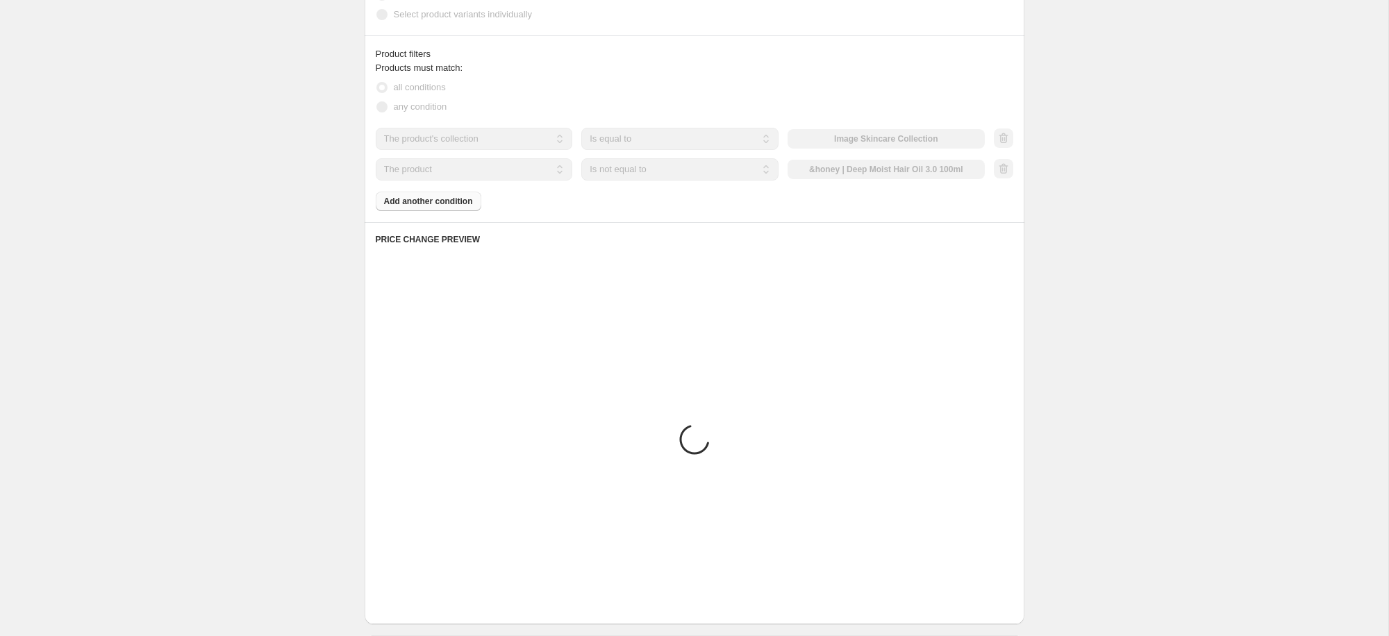
scroll to position [790, 0]
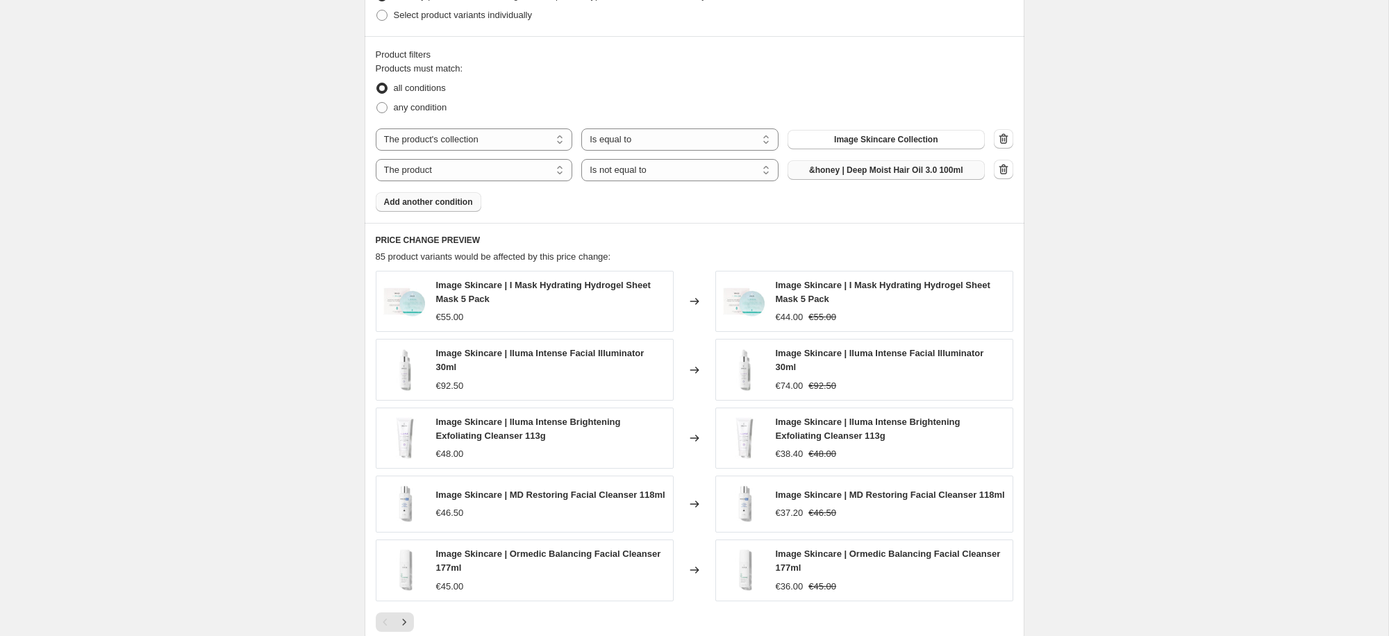
click at [856, 167] on span "&honey | Deep Moist Hair Oil 3.0 100ml" at bounding box center [886, 170] width 154 height 11
click at [413, 208] on button "Add another condition" at bounding box center [429, 201] width 106 height 19
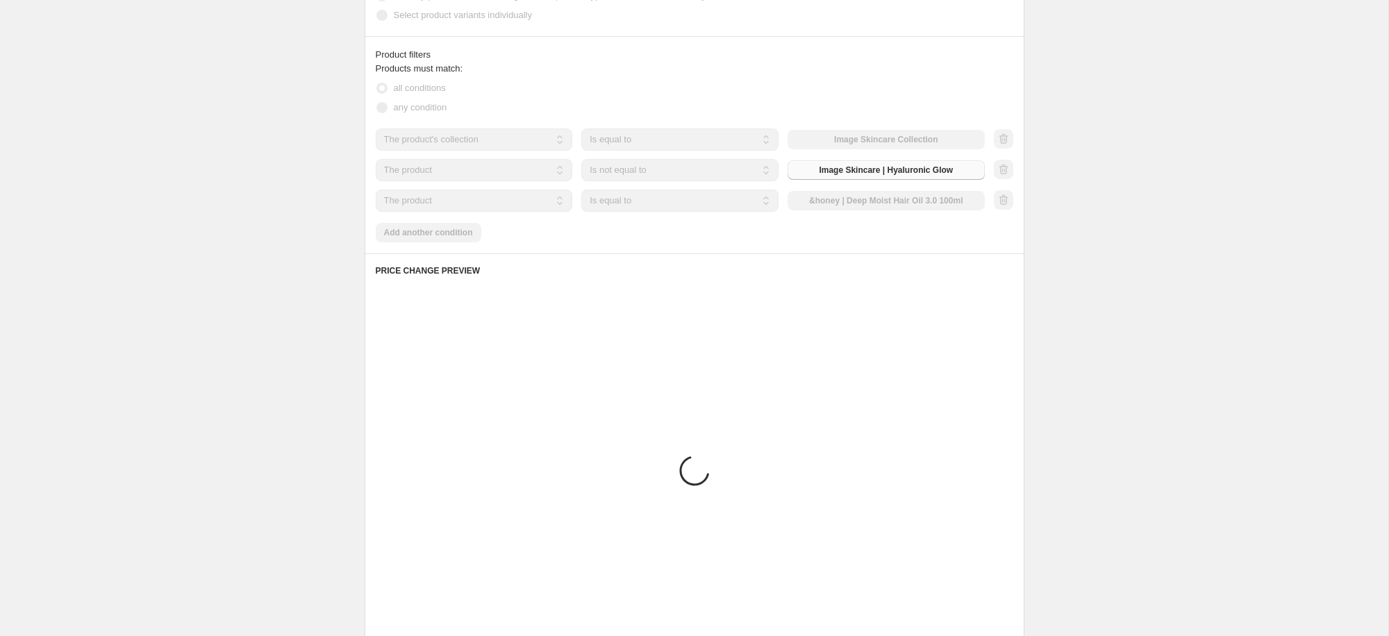
scroll to position [675, 0]
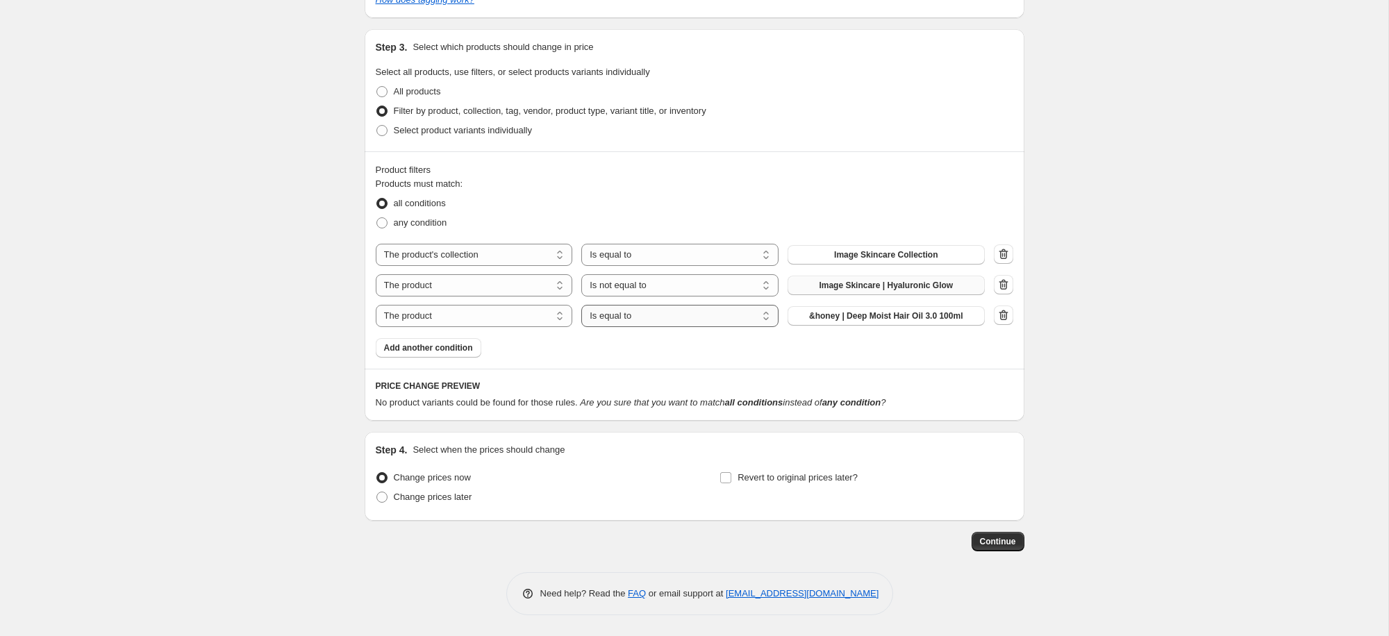
click at [760, 200] on div "all conditions" at bounding box center [695, 203] width 638 height 19
click at [748, 322] on select "Is equal to Is not equal to" at bounding box center [679, 316] width 197 height 22
select select "not_equal"
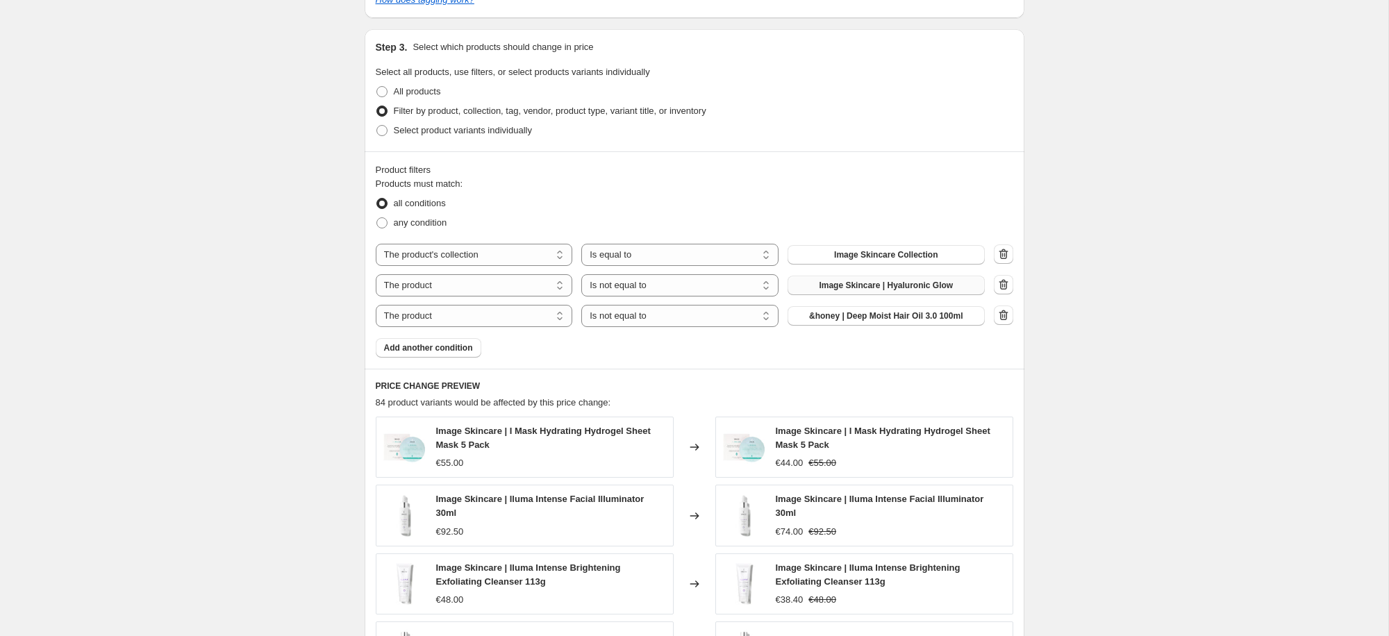
click at [920, 315] on span "&honey | Deep Moist Hair Oil 3.0 100ml" at bounding box center [886, 315] width 154 height 11
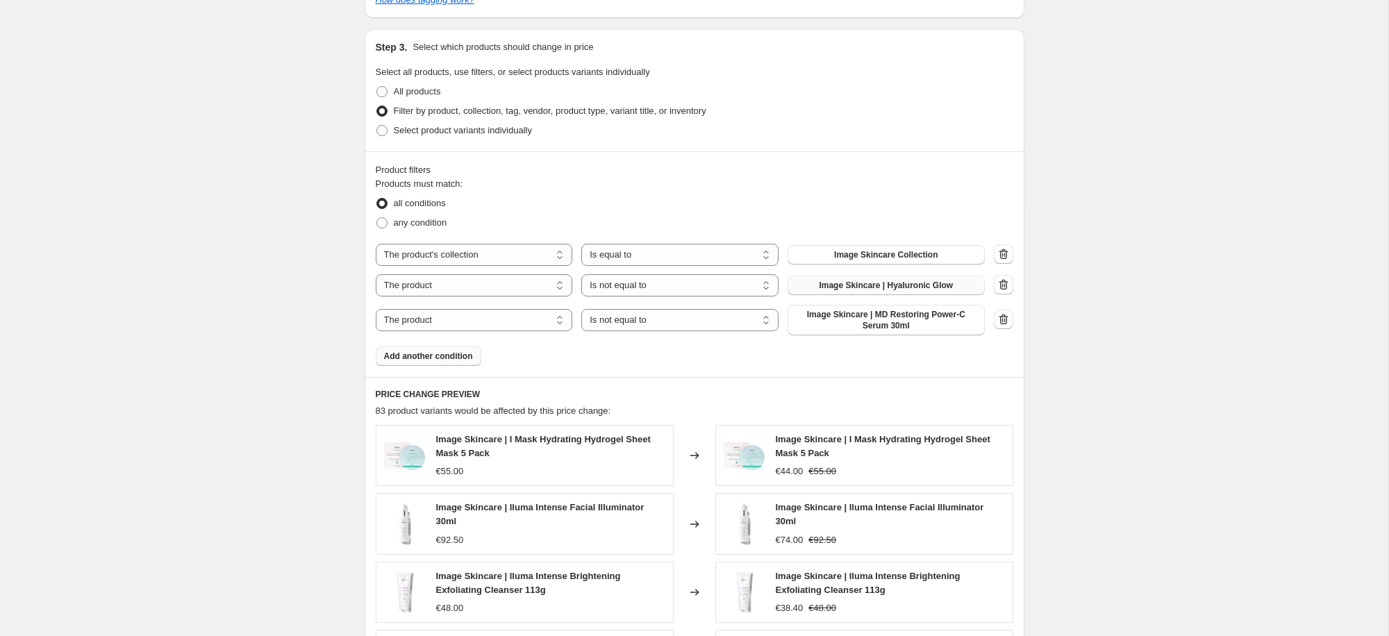
click at [454, 347] on button "Add another condition" at bounding box center [429, 356] width 106 height 19
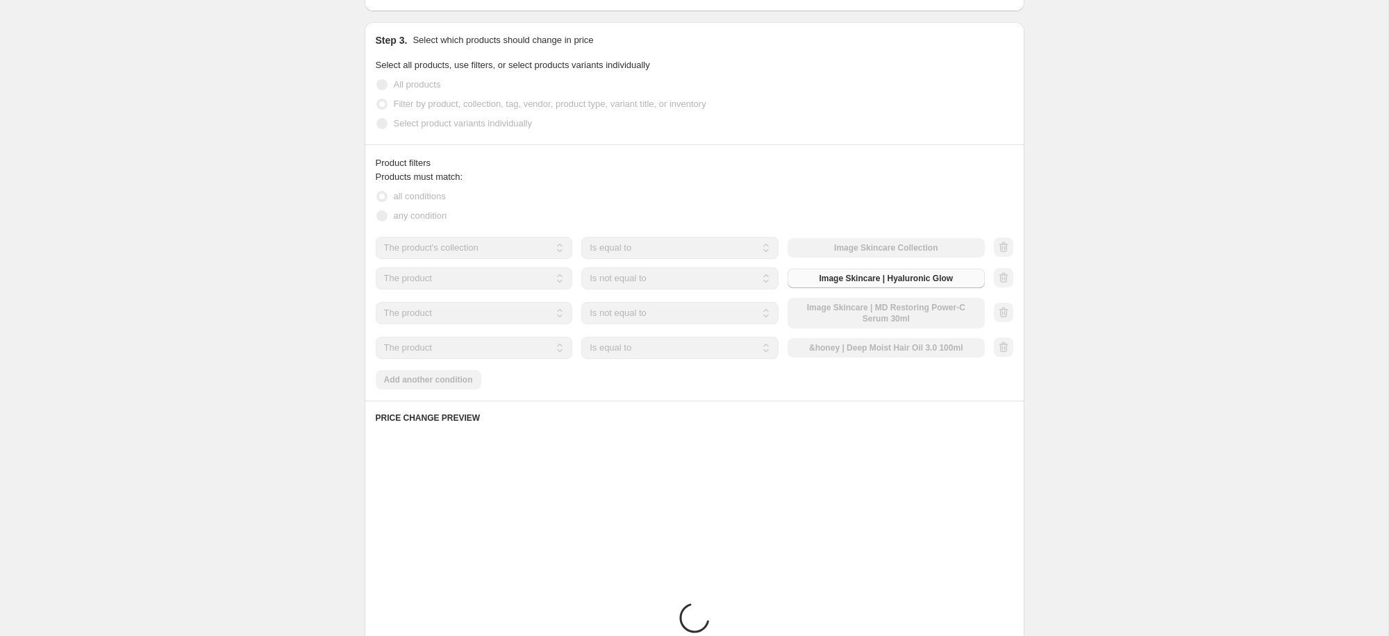
scroll to position [684, 0]
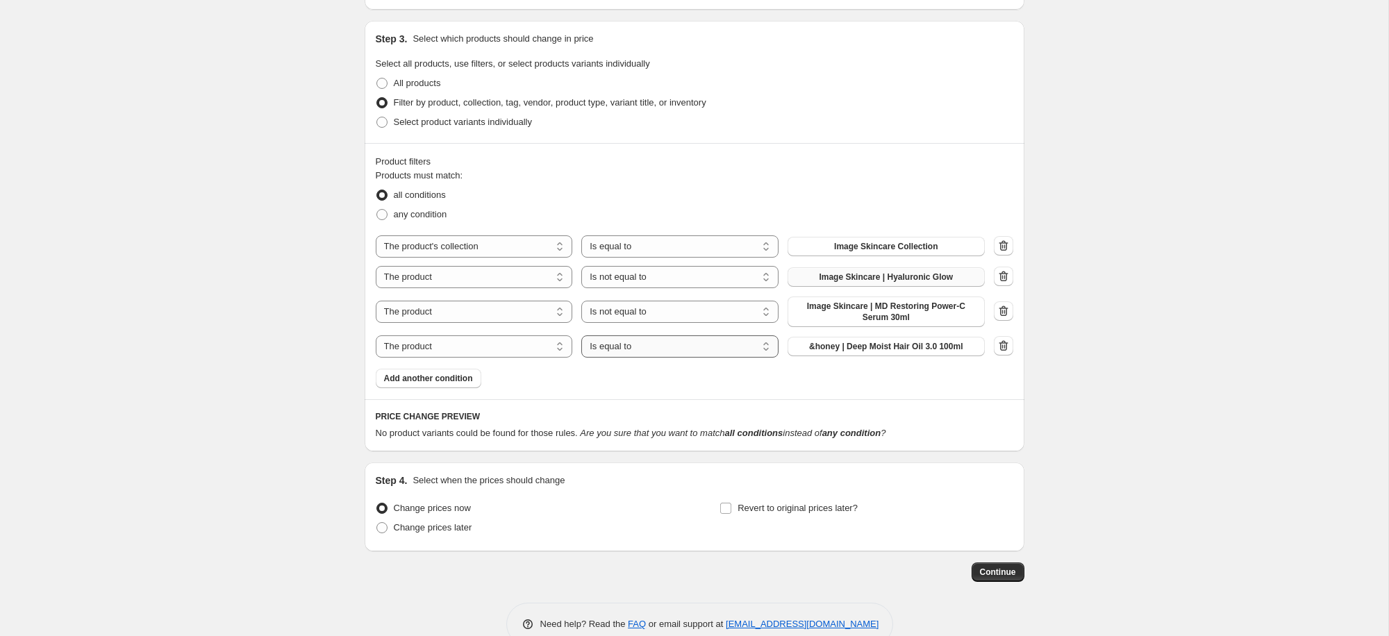
click at [727, 348] on select "Is equal to Is not equal to" at bounding box center [679, 346] width 197 height 22
select select "not_equal"
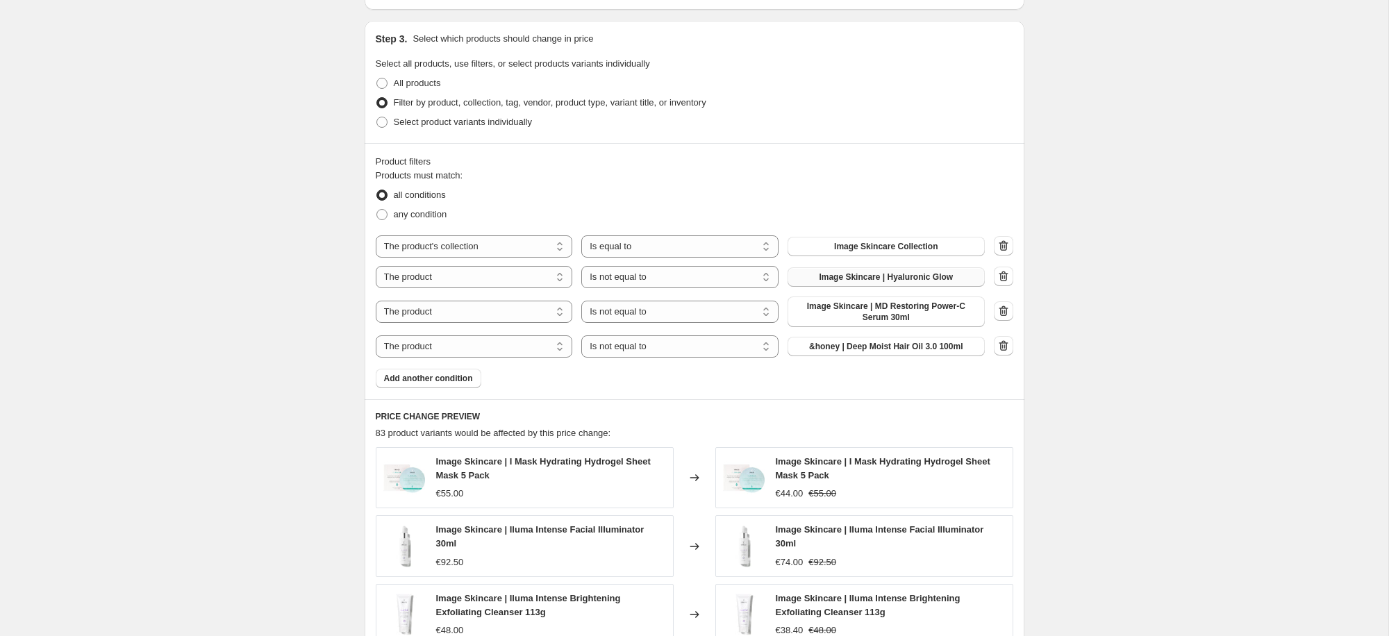
click at [852, 349] on span "&honey | Deep Moist Hair Oil 3.0 100ml" at bounding box center [886, 346] width 154 height 11
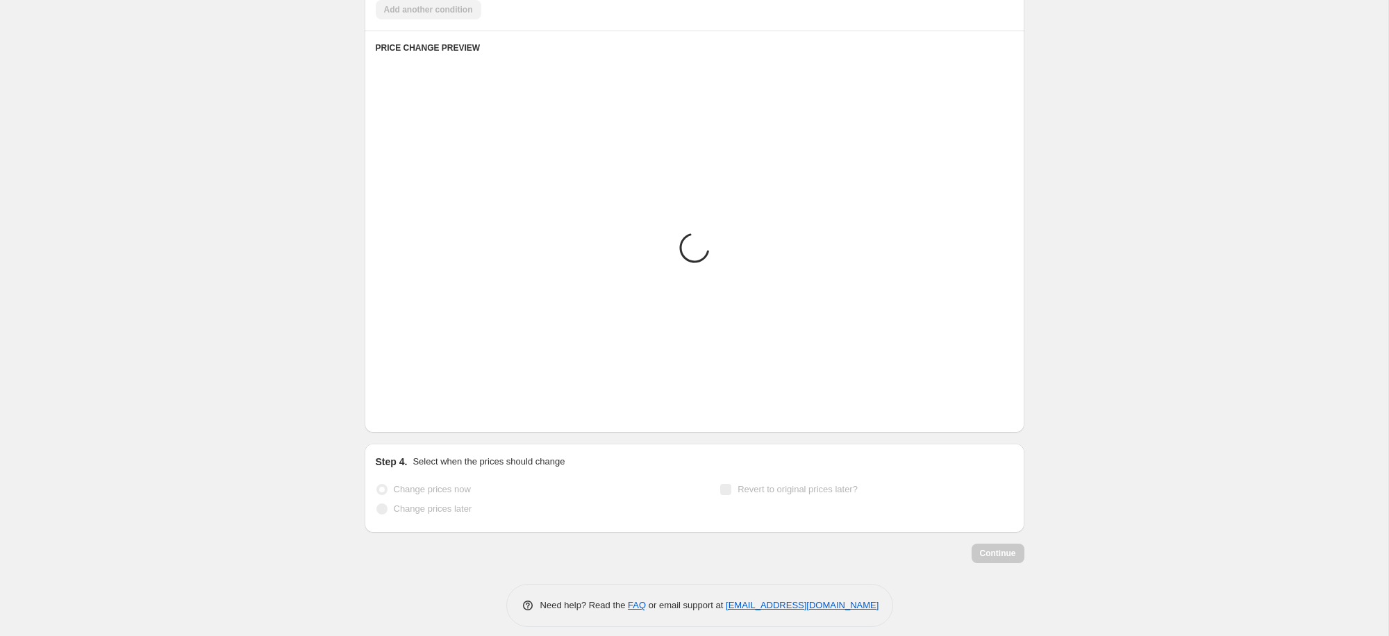
scroll to position [1072, 0]
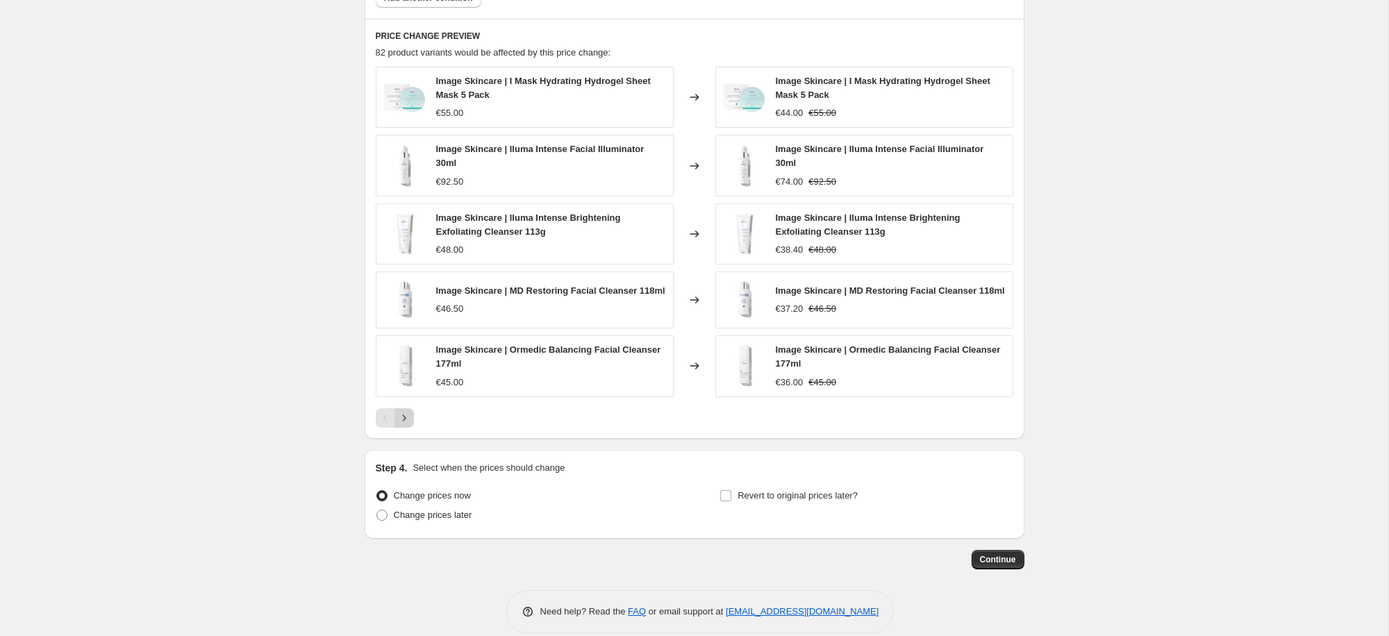
click at [407, 424] on icon "Next" at bounding box center [404, 418] width 14 height 14
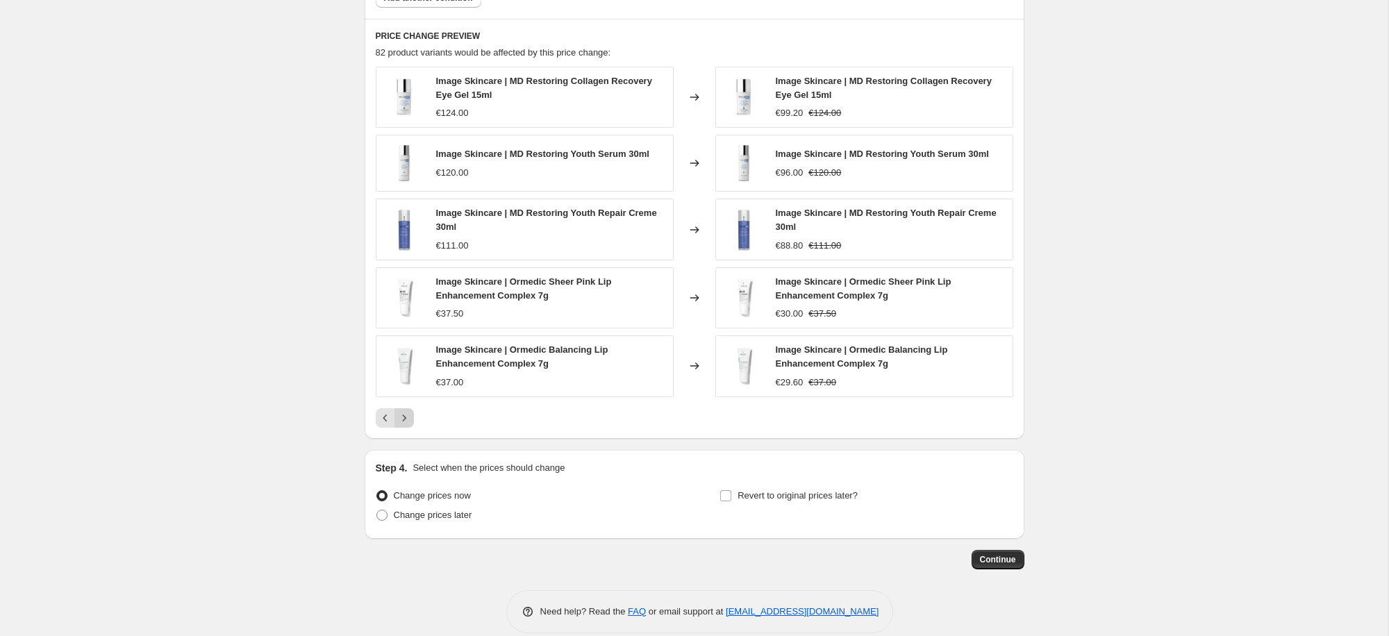
click at [410, 420] on icon "Next" at bounding box center [404, 418] width 14 height 14
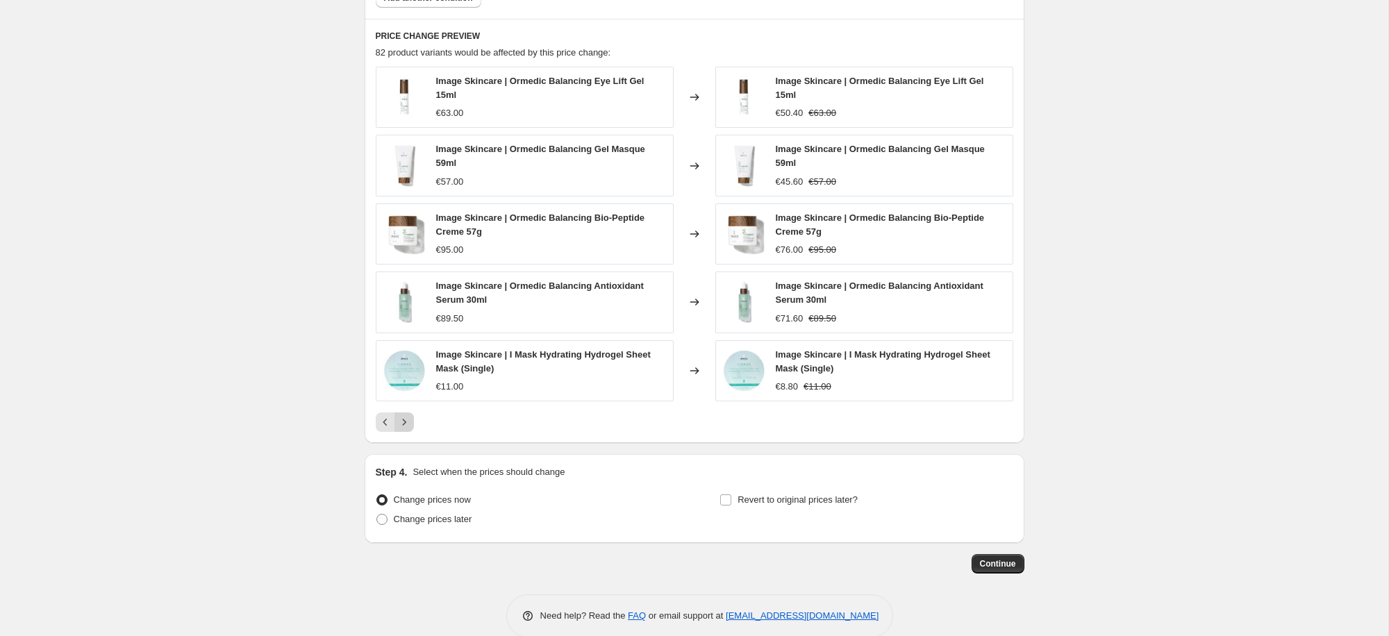
click at [407, 422] on icon "Next" at bounding box center [404, 422] width 14 height 14
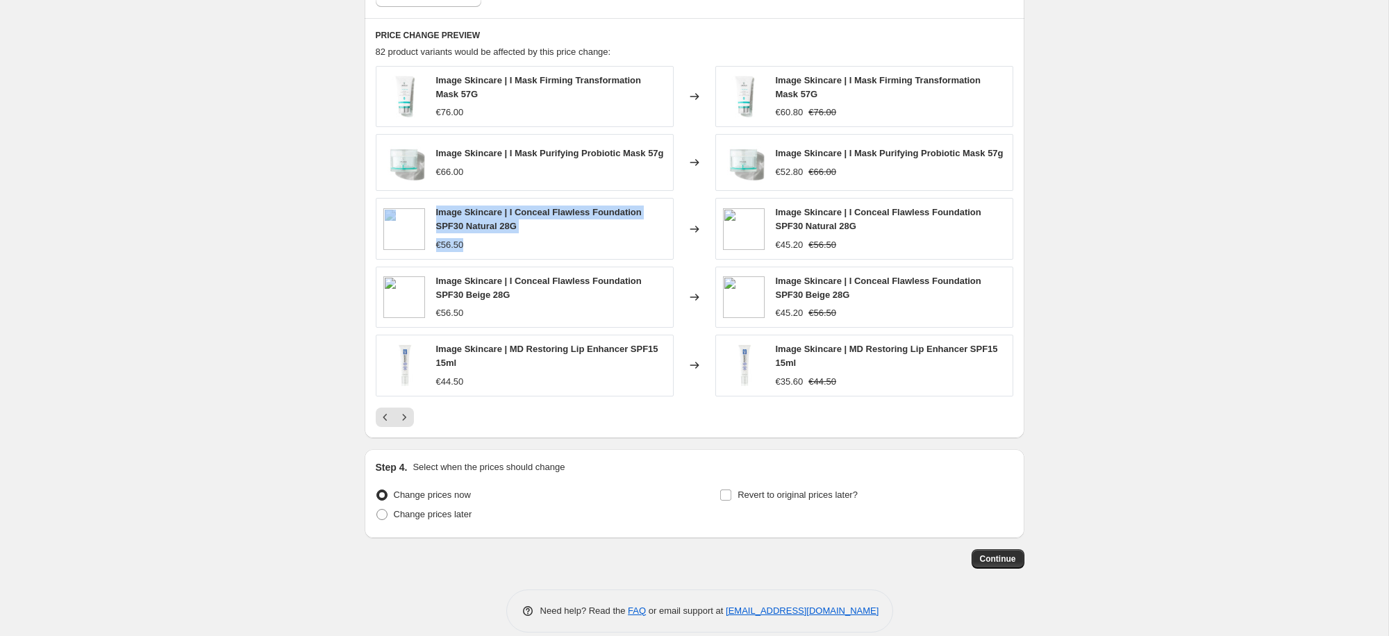
drag, startPoint x: 472, startPoint y: 248, endPoint x: 420, endPoint y: 249, distance: 52.1
click at [420, 249] on div "Image Skincare | I Conceal Flawless Foundation SPF30 Natural 28G €56.50" at bounding box center [525, 228] width 298 height 61
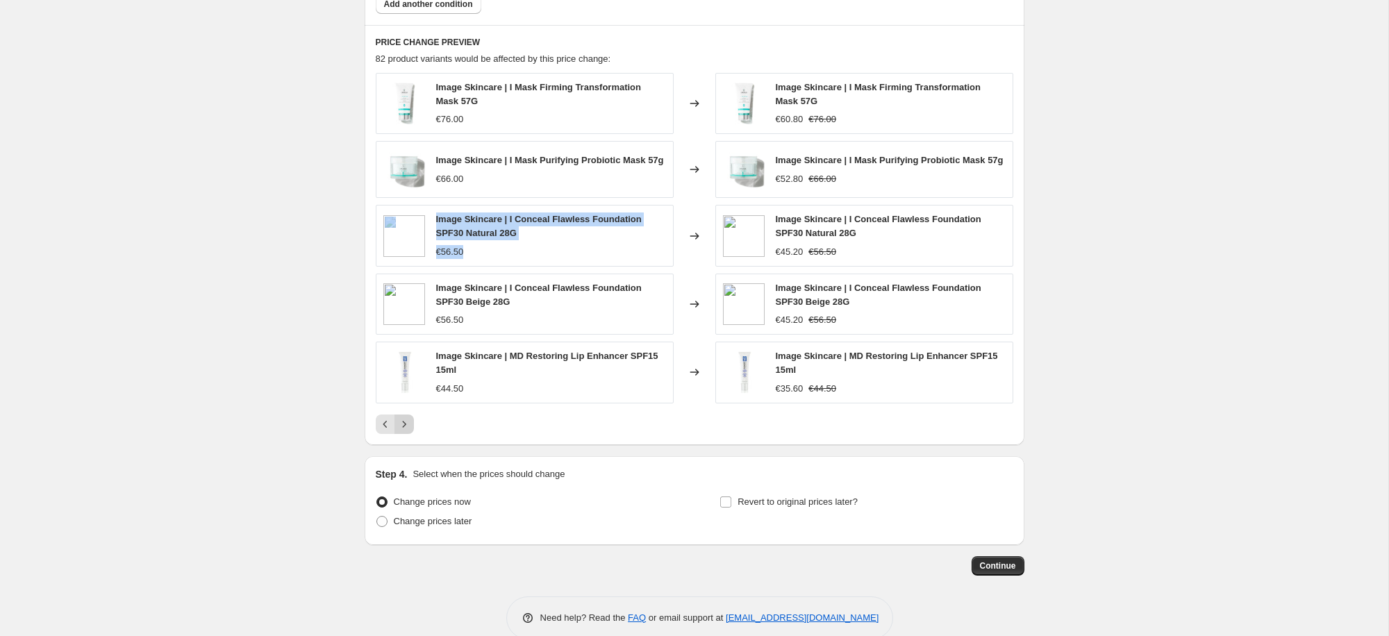
click at [401, 426] on icon "Next" at bounding box center [404, 424] width 14 height 14
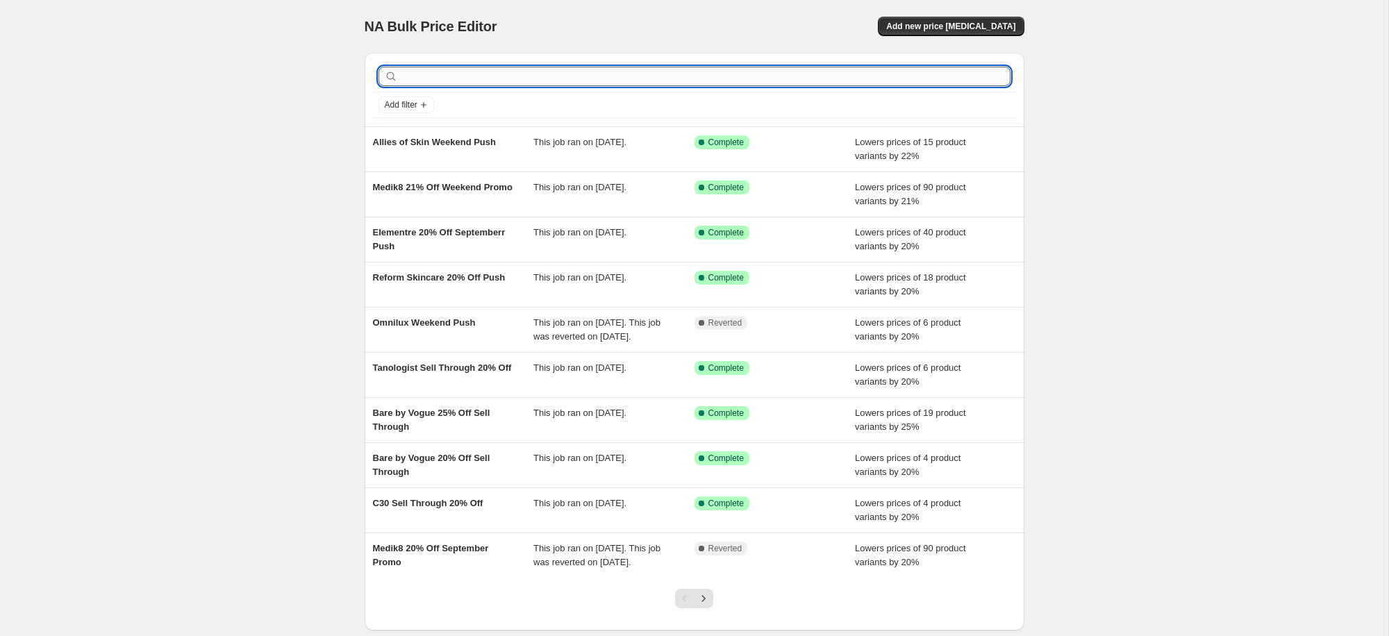
click at [812, 78] on input "text" at bounding box center [706, 76] width 610 height 19
type input "image skincare"
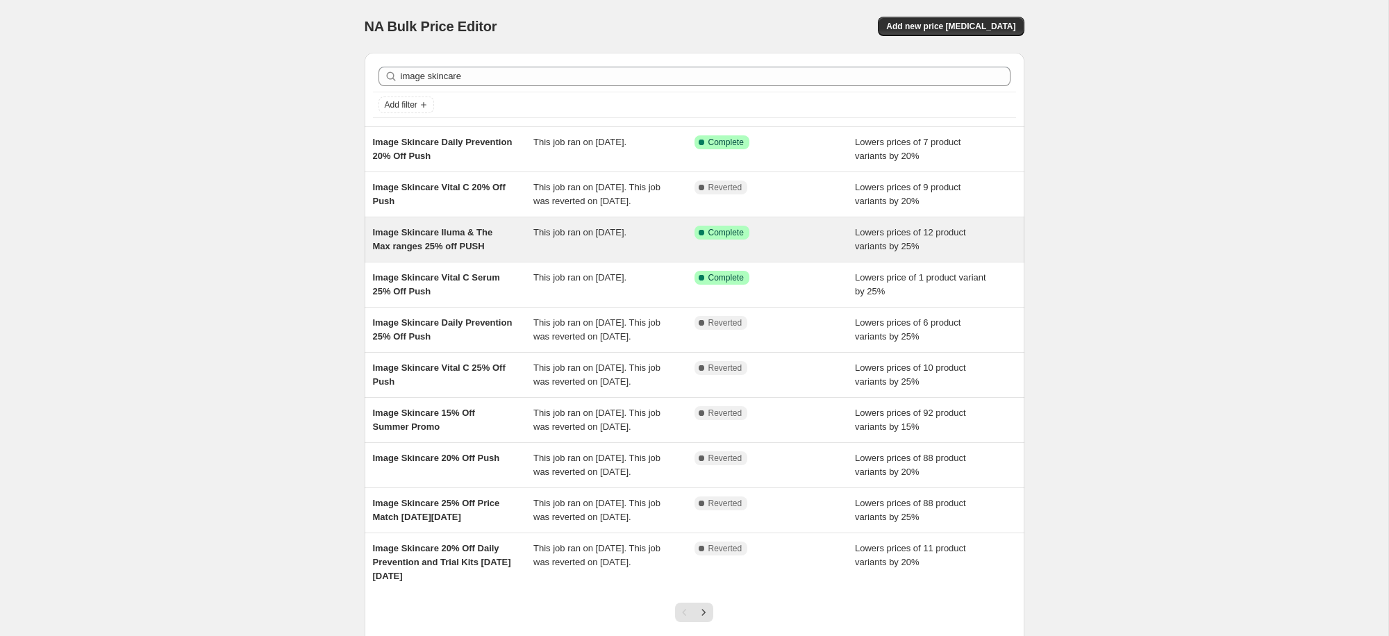
click at [445, 251] on span "Image Skincare Iluma & The Max ranges 25% off PUSH" at bounding box center [433, 239] width 120 height 24
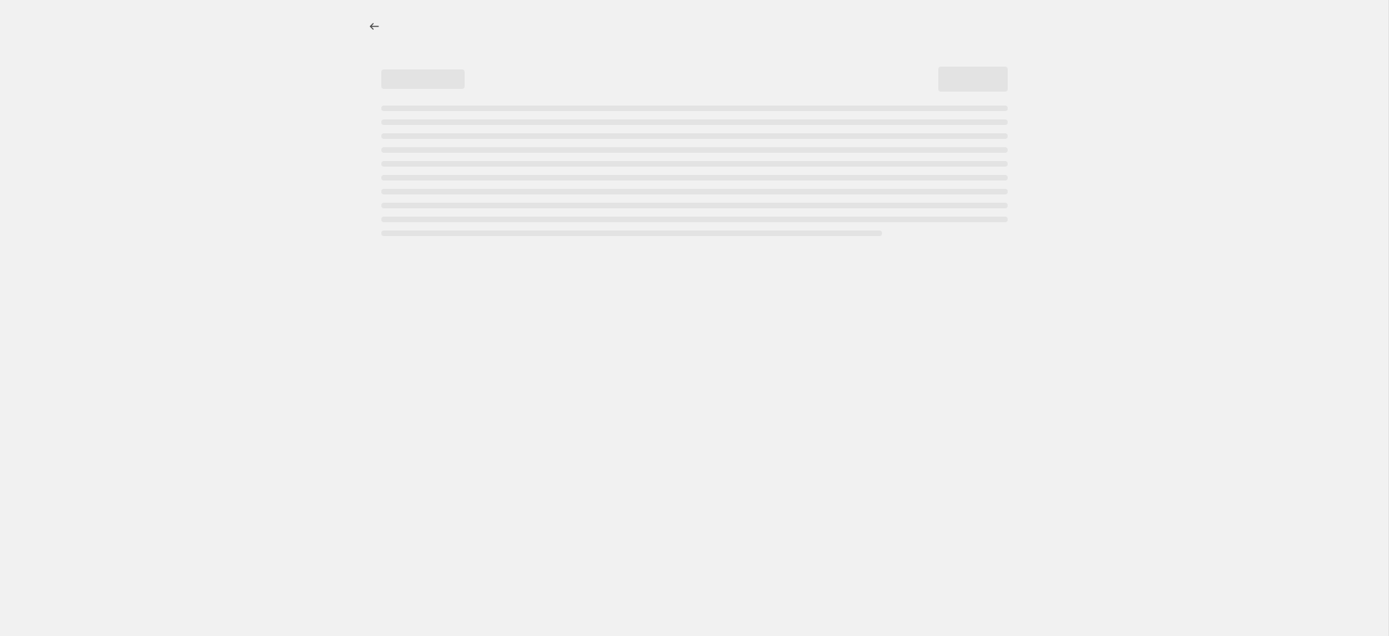
select select "percentage"
select select "collection"
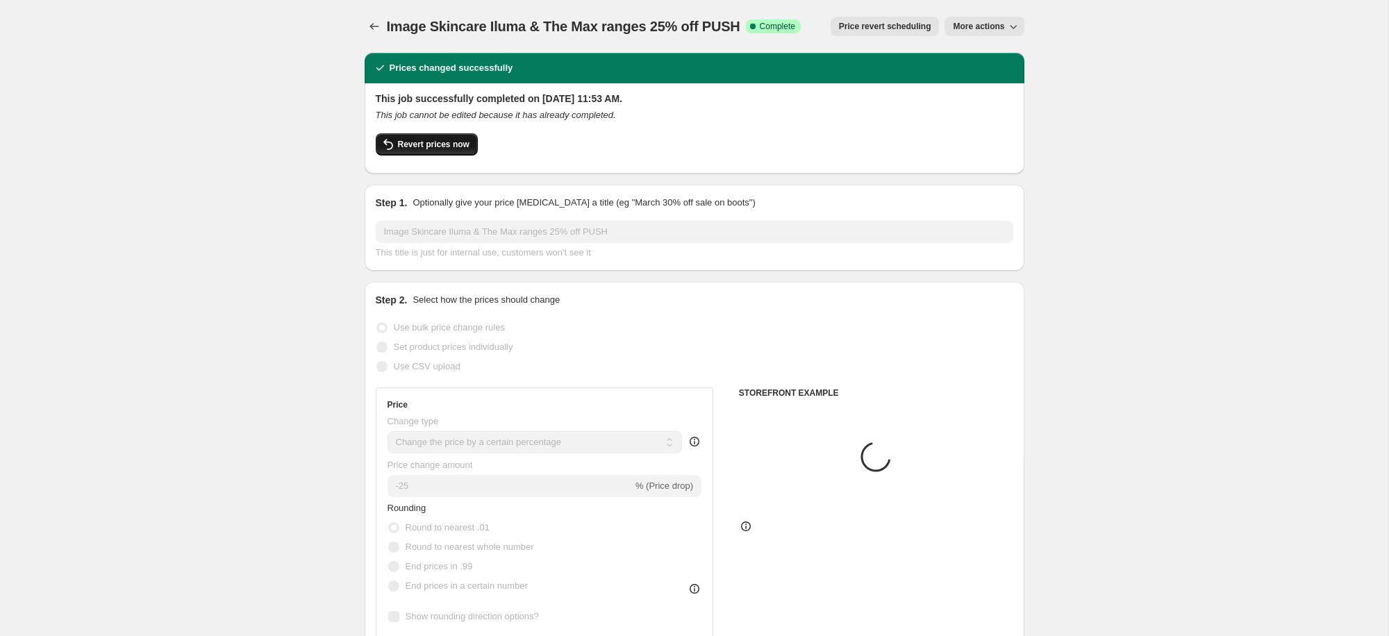
click at [444, 144] on span "Revert prices now" at bounding box center [434, 144] width 72 height 11
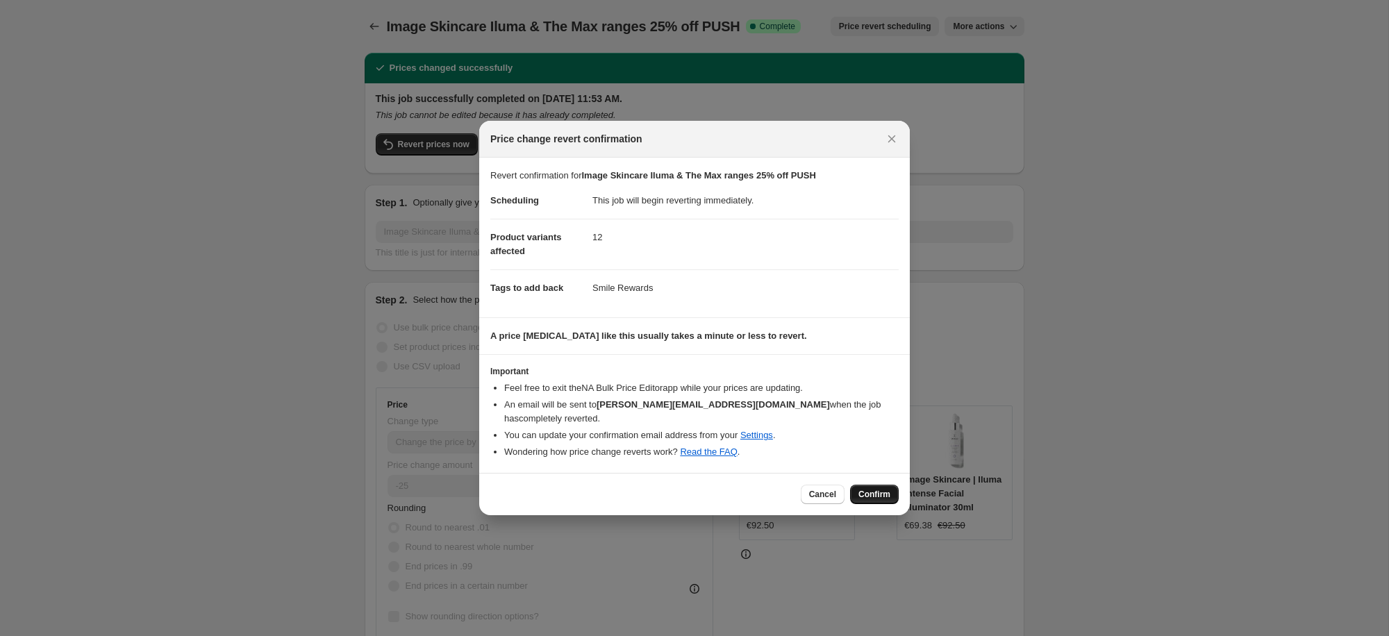
click at [863, 489] on span "Confirm" at bounding box center [875, 494] width 32 height 11
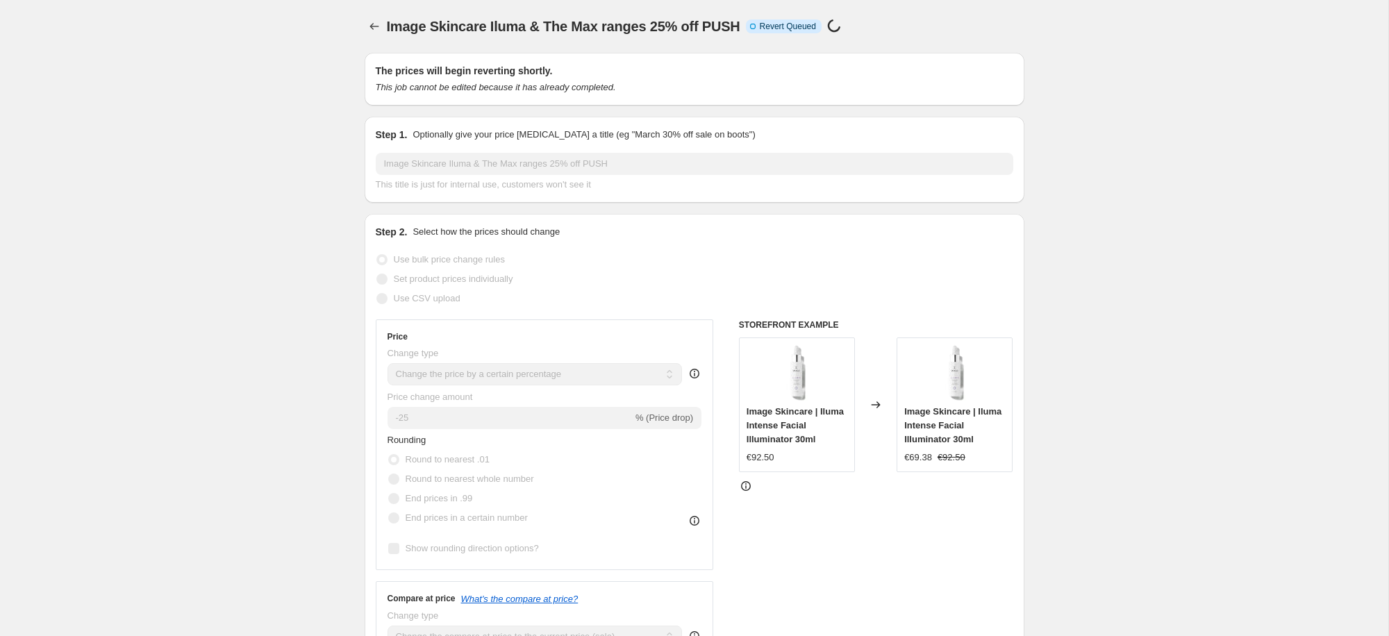
select select "percentage"
select select "collection"
